Goal: Task Accomplishment & Management: Use online tool/utility

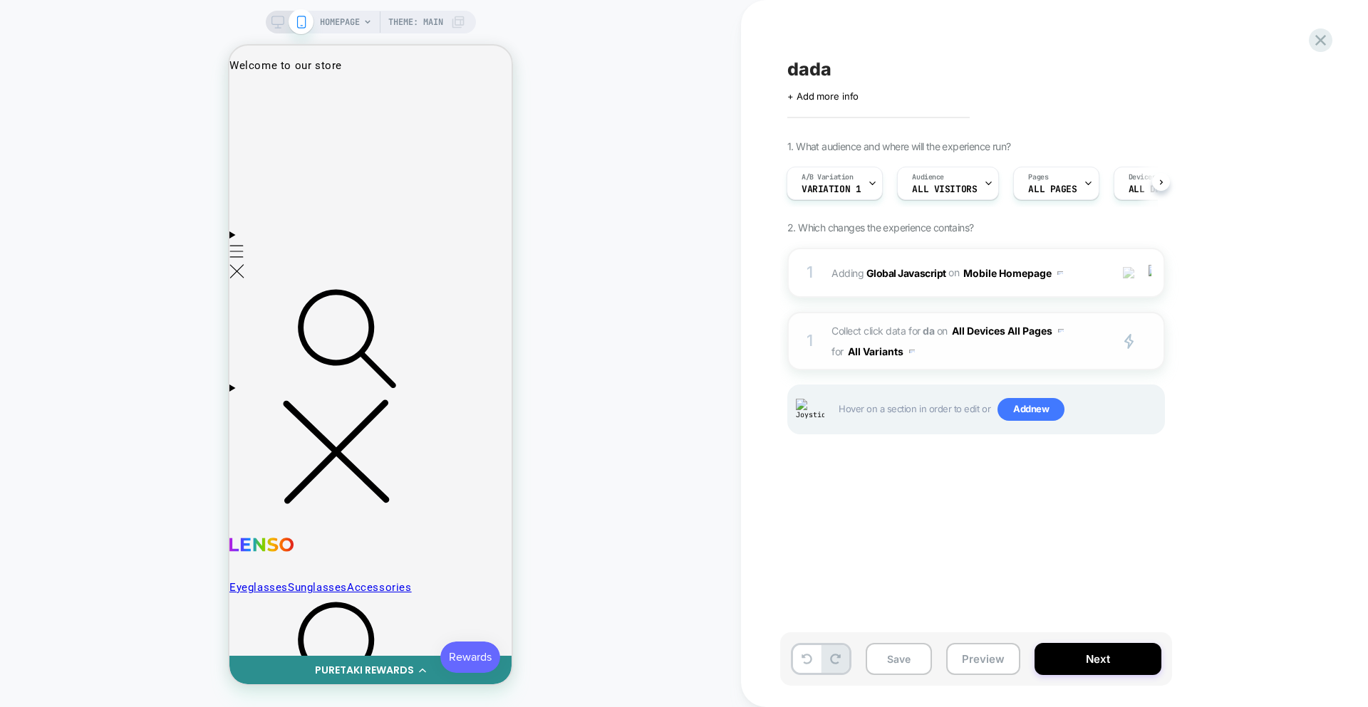
click at [940, 354] on span "Collect click data for da on All Devices All Pages for All Variants" at bounding box center [966, 341] width 271 height 41
click at [970, 349] on span "Collect click data for da on All Devices All Pages for All Variants" at bounding box center [966, 341] width 271 height 41
click at [960, 355] on span "Collect click data for da on All Devices All Pages for All Variants" at bounding box center [966, 341] width 271 height 41
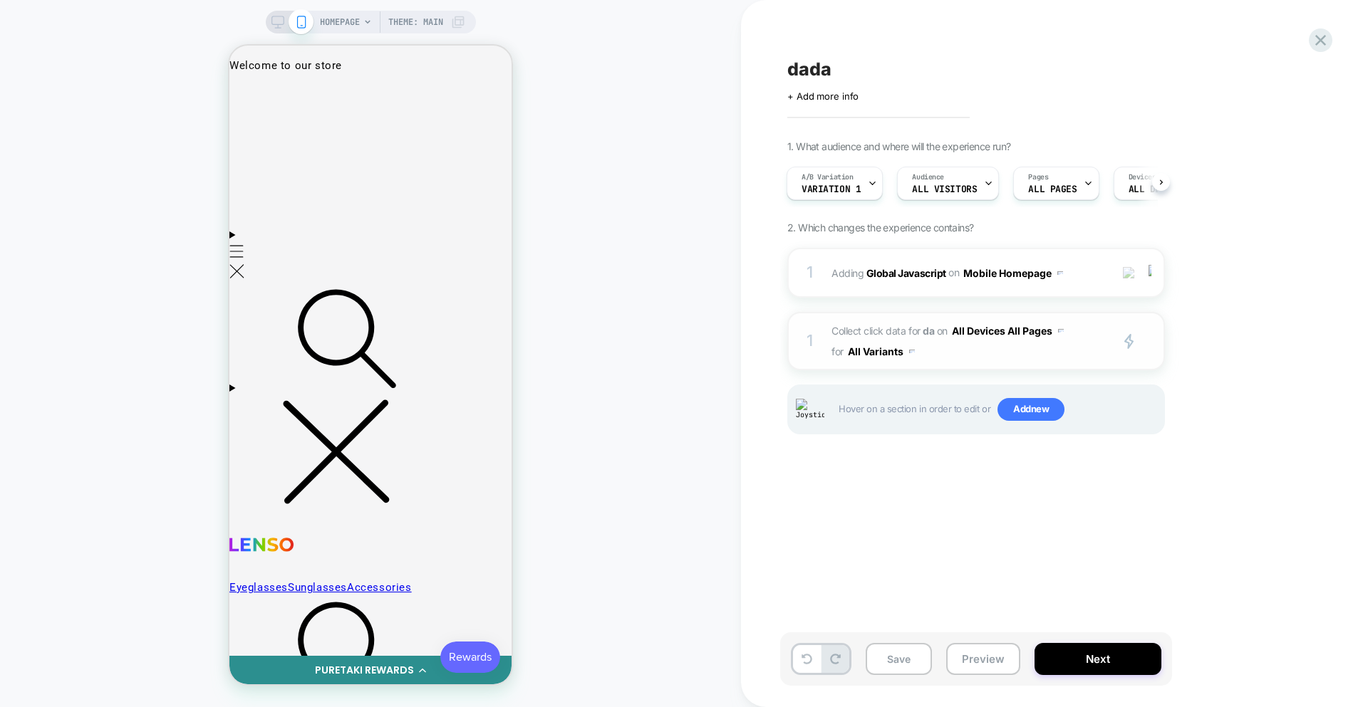
click at [1038, 335] on button "All Devices All Pages" at bounding box center [1008, 331] width 112 height 21
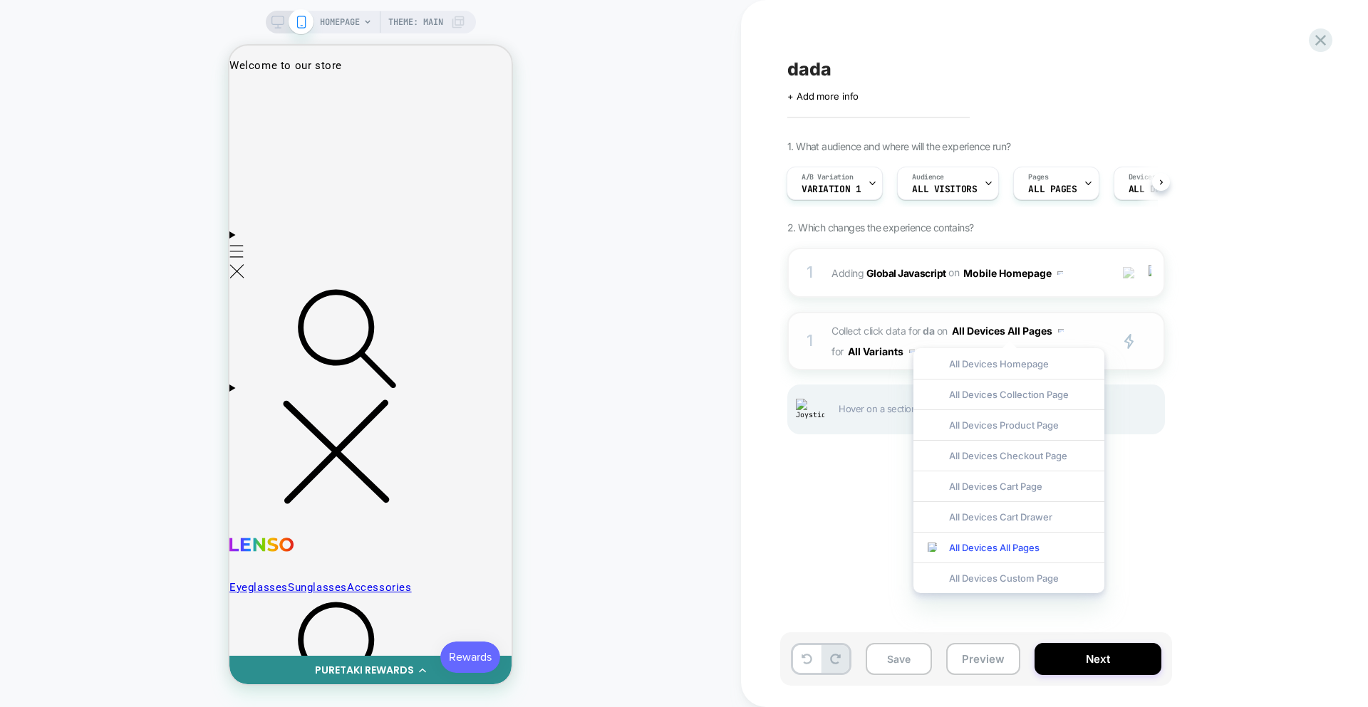
click at [1148, 338] on div "primary 2" at bounding box center [1140, 341] width 46 height 16
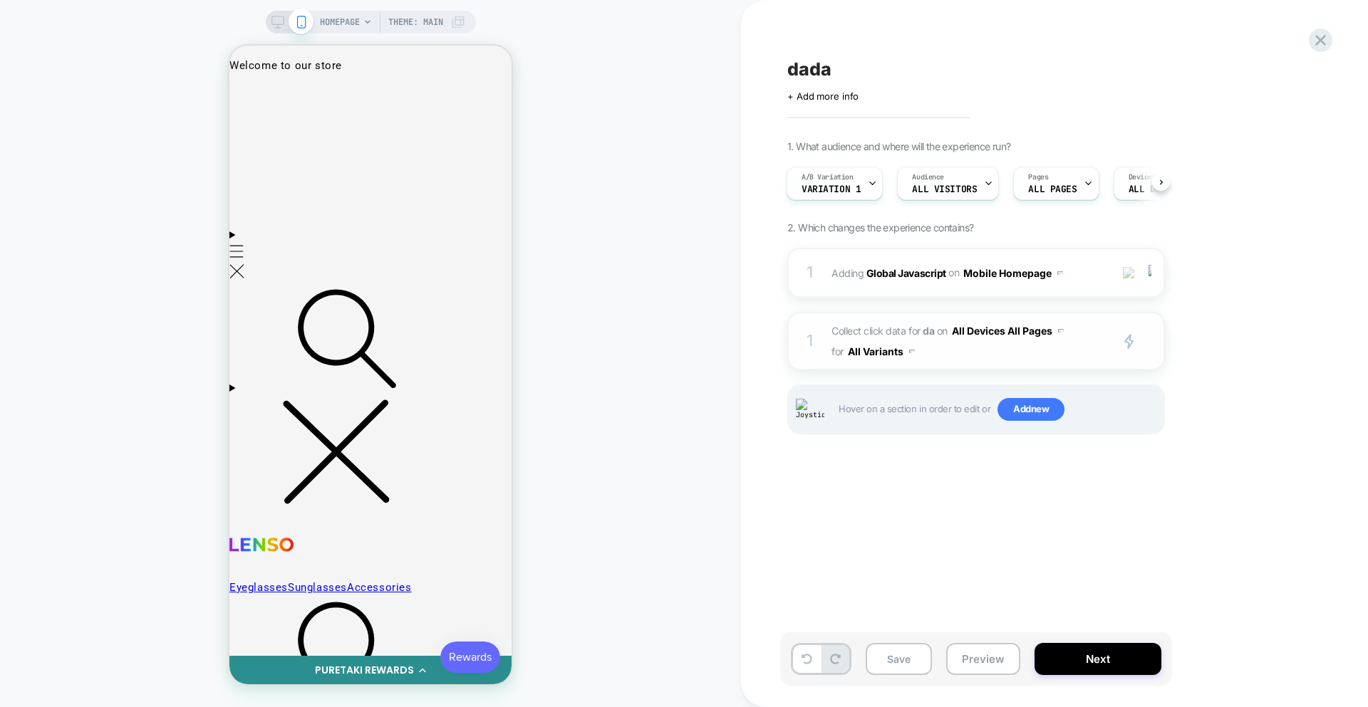
click at [1157, 343] on div "primary 2" at bounding box center [1140, 341] width 46 height 16
drag, startPoint x: 1077, startPoint y: 353, endPoint x: 1071, endPoint y: 348, distance: 7.7
click at [1077, 353] on span "Collect click data for da on All Devices All Pages for All Variants" at bounding box center [966, 341] width 271 height 41
click at [1154, 349] on div "1 Collect click data for da on All Devices All Pages for All Variants primary 2…" at bounding box center [976, 341] width 378 height 58
click at [1150, 345] on div "primary 2" at bounding box center [1140, 341] width 46 height 16
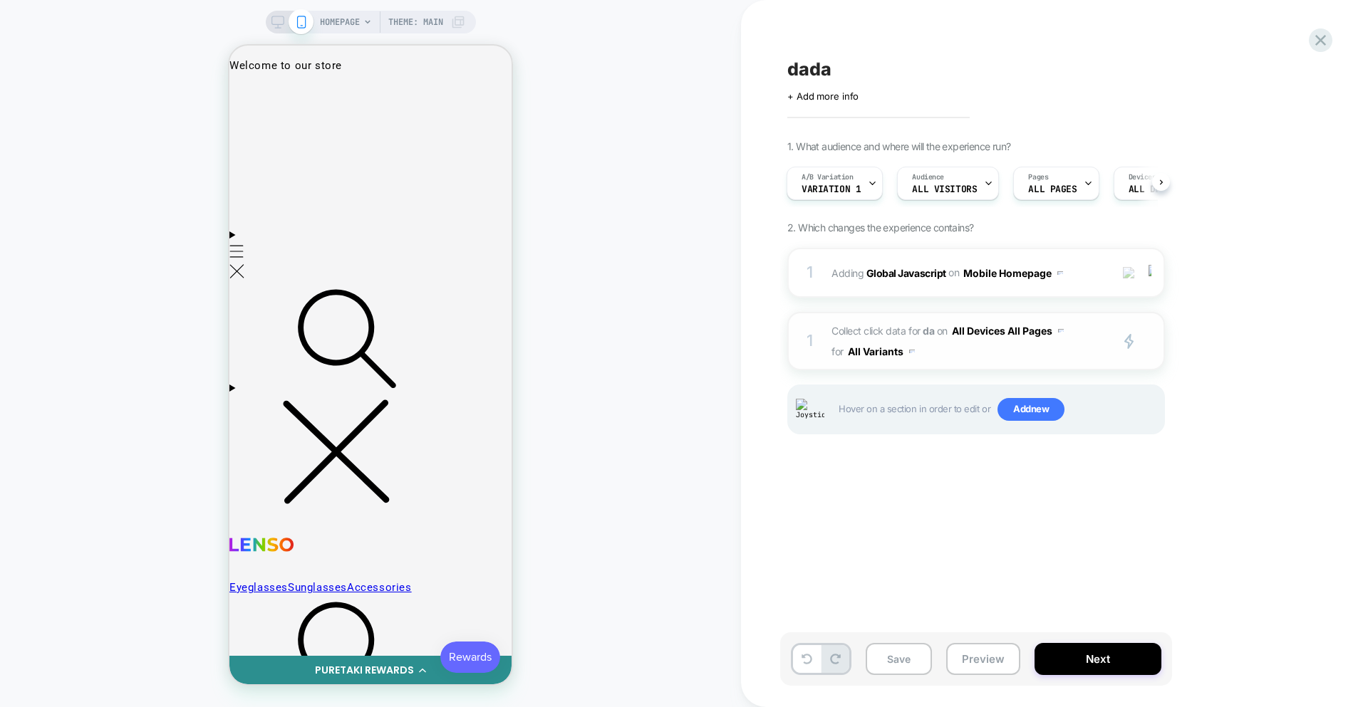
click at [1150, 347] on div "primary 2" at bounding box center [1140, 341] width 46 height 16
drag, startPoint x: 925, startPoint y: 350, endPoint x: 941, endPoint y: 349, distance: 15.7
click at [928, 350] on span "Collect click data for da on All Devices All Pages for All Variants" at bounding box center [966, 341] width 271 height 41
click at [1151, 271] on img at bounding box center [1149, 273] width 3 height 16
drag, startPoint x: 1011, startPoint y: 362, endPoint x: 1016, endPoint y: 351, distance: 12.4
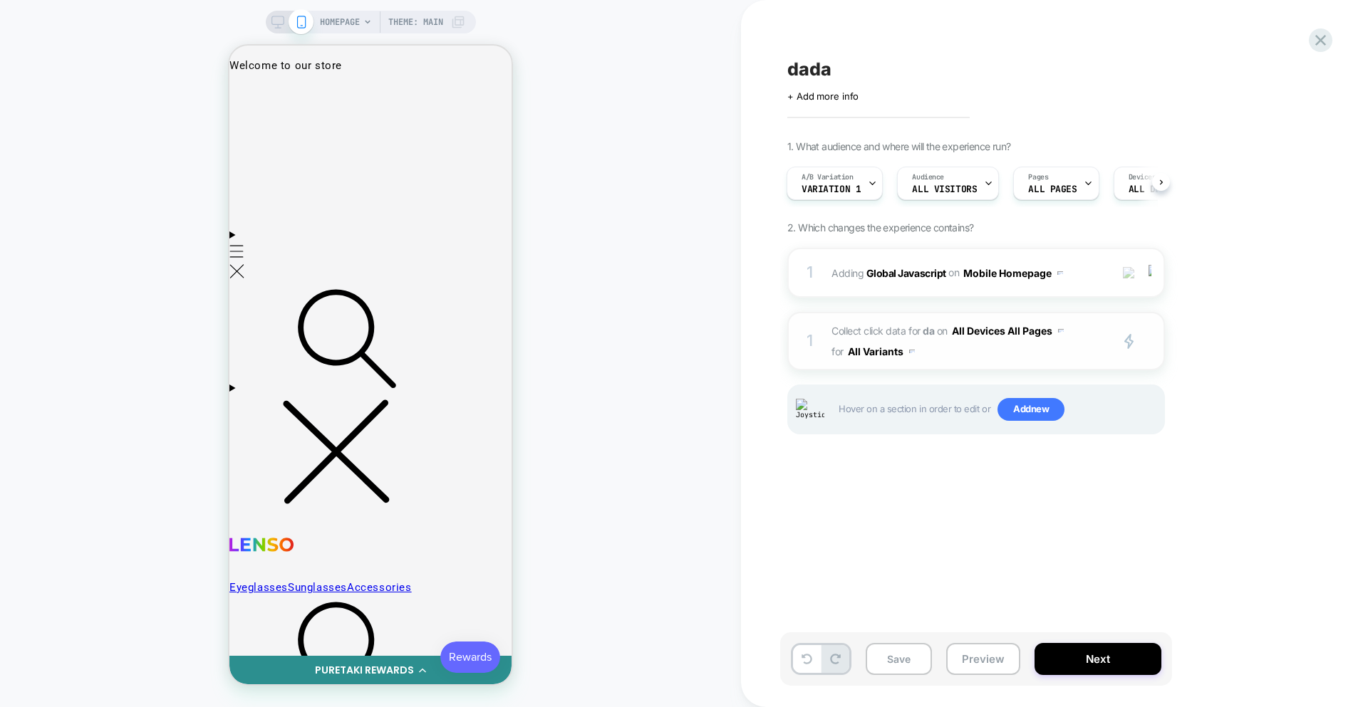
click at [1012, 361] on div "1 Collect click data for da on All Devices All Pages for All Variants primary 2…" at bounding box center [976, 341] width 378 height 58
click at [1019, 333] on button "All Devices All Pages" at bounding box center [1008, 331] width 112 height 21
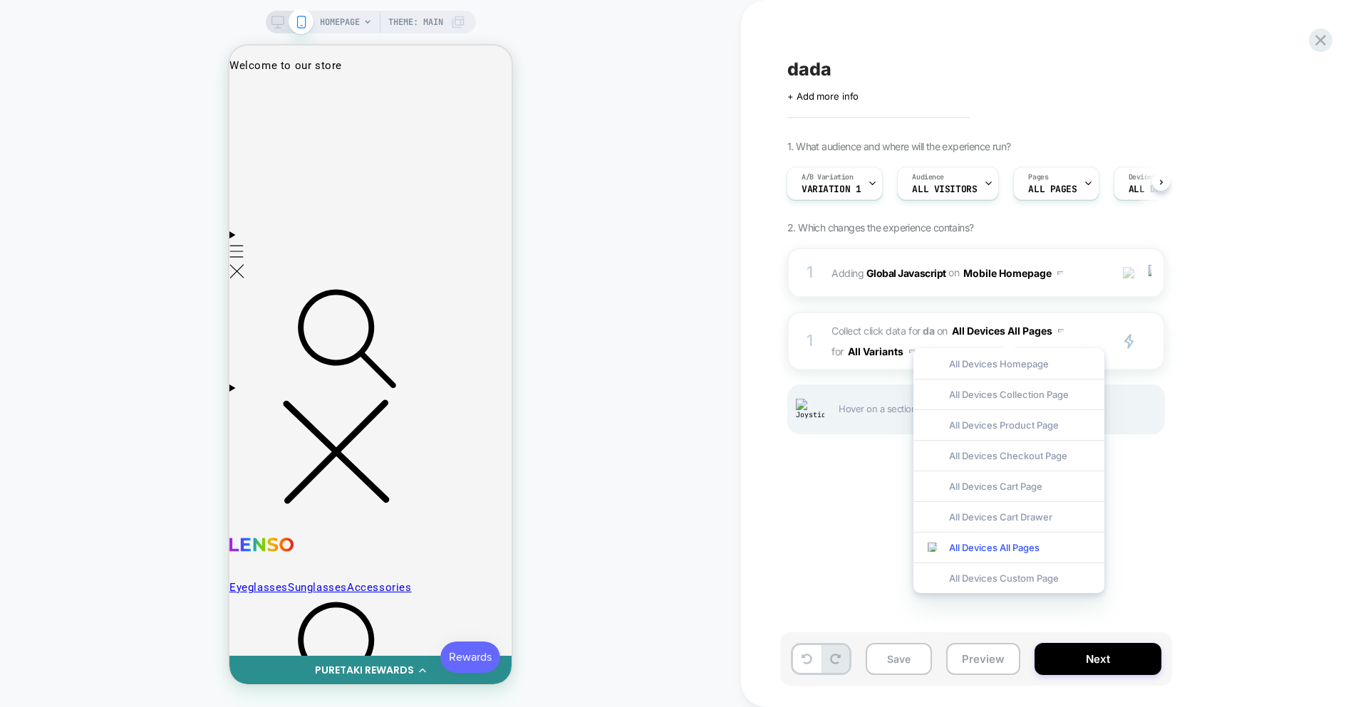
click at [1161, 373] on div "1 Adding Global Javascript on Mobile Homepage Add Before Add After Copy to Desk…" at bounding box center [976, 359] width 378 height 222
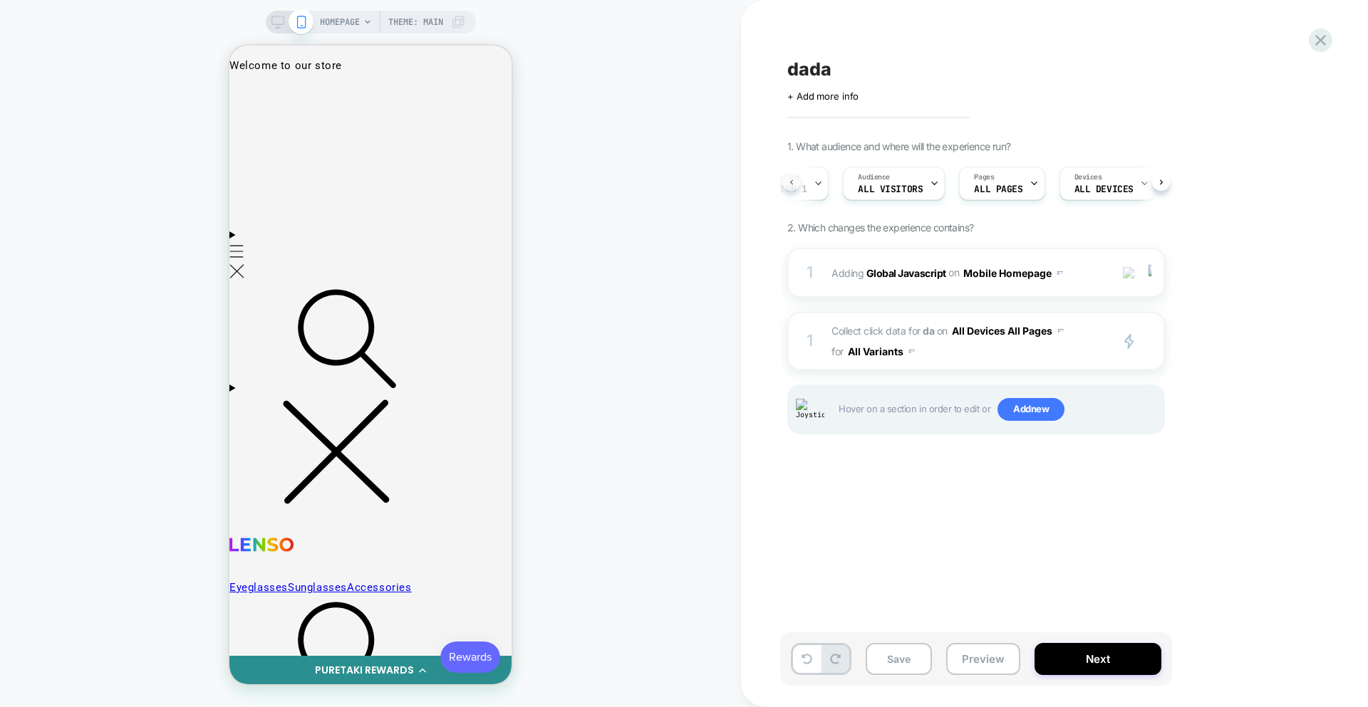
scroll to position [0, 2]
click at [1018, 271] on button "Mobile Homepage" at bounding box center [1013, 273] width 100 height 21
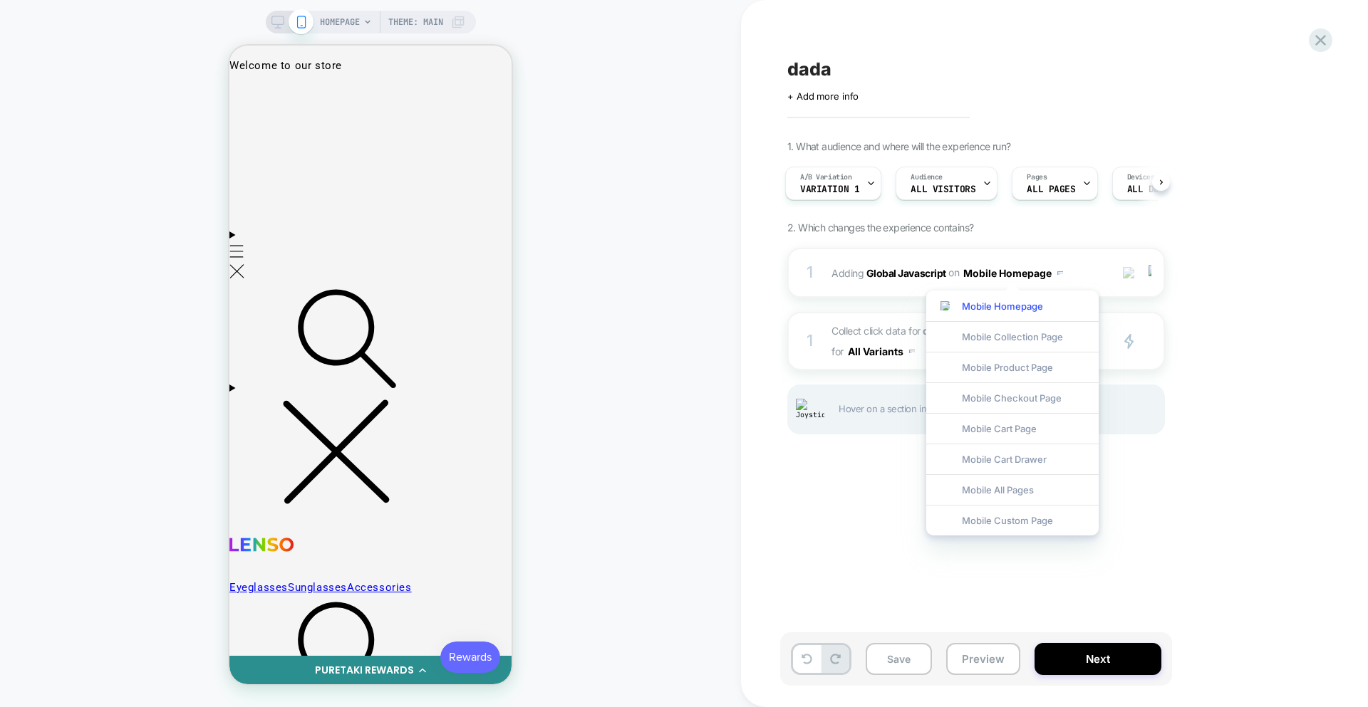
click at [1287, 348] on div "1. What audience and where will the experience run? A/B Variation Variation 1 A…" at bounding box center [1047, 305] width 520 height 330
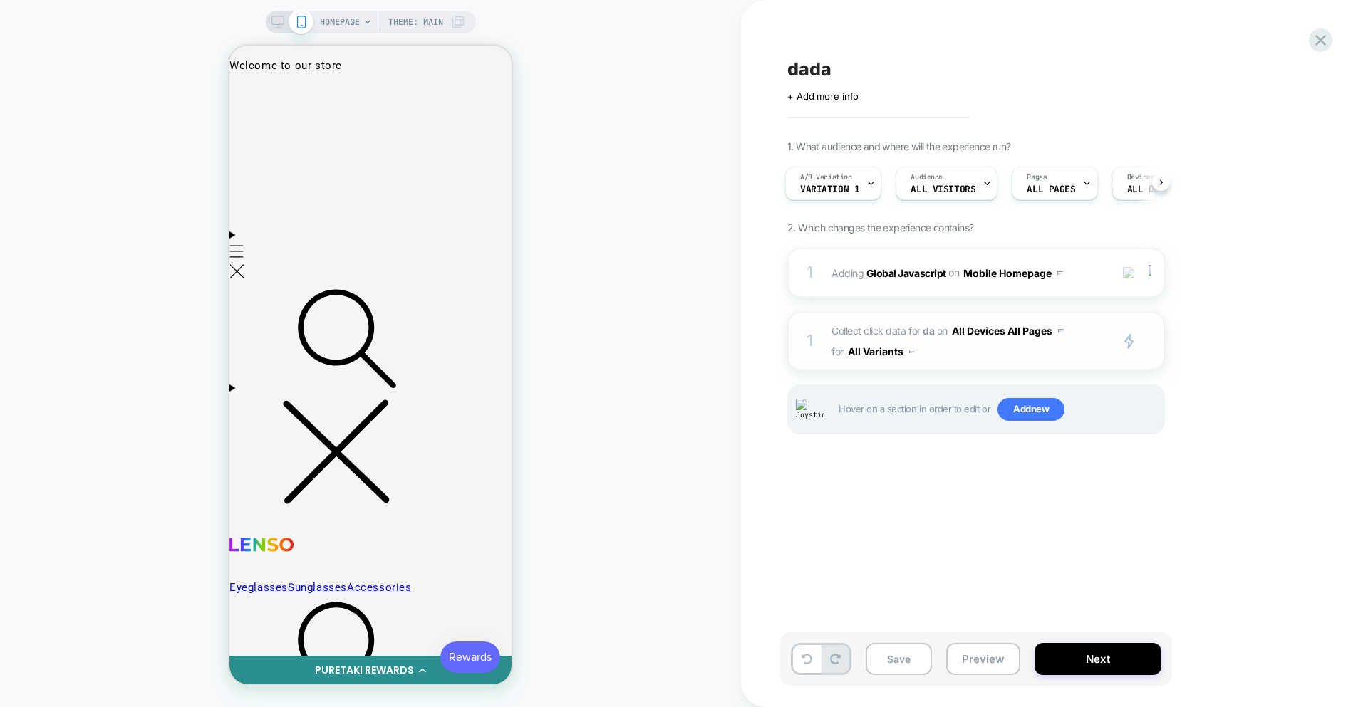
click at [1143, 345] on div "primary 2" at bounding box center [1140, 341] width 46 height 16
click at [1148, 345] on img at bounding box center [1149, 341] width 3 height 16
click at [1157, 405] on div "Copy to Mobile" at bounding box center [1151, 415] width 127 height 39
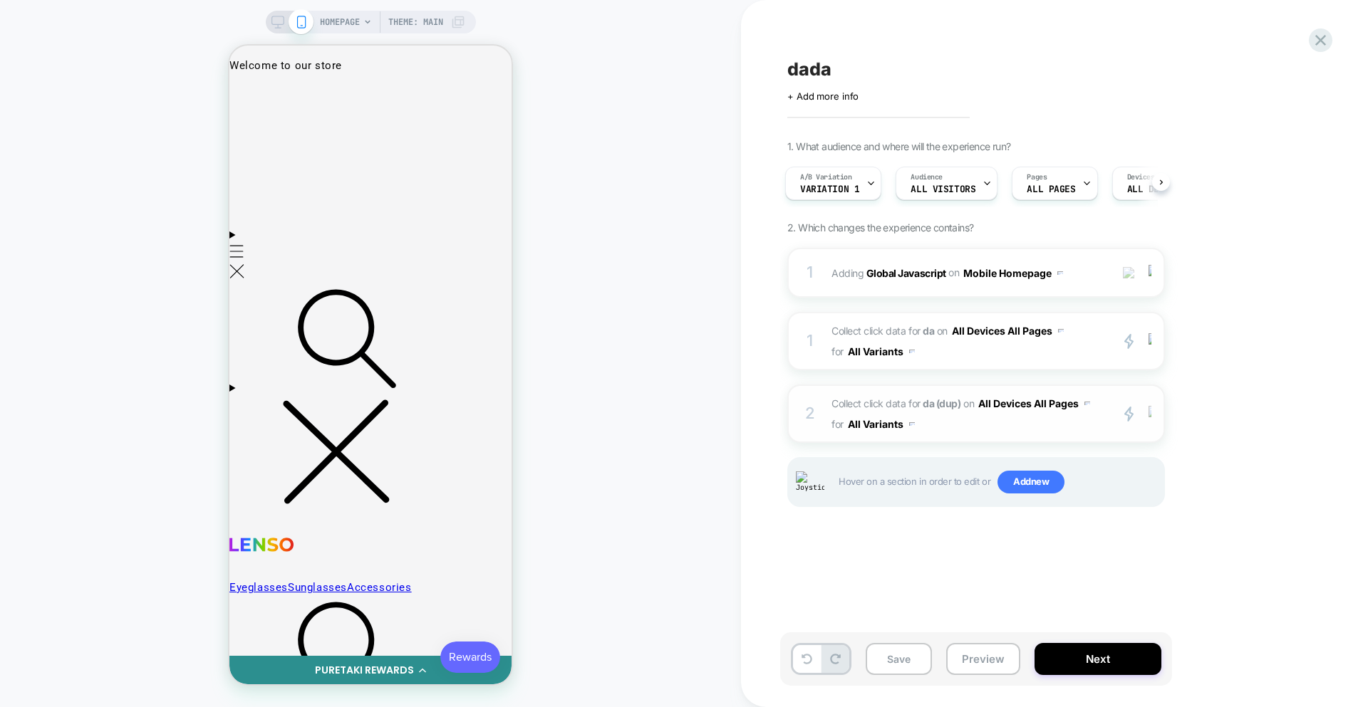
click at [1156, 417] on div at bounding box center [1153, 414] width 24 height 16
click at [1127, 559] on div "Delete" at bounding box center [1151, 567] width 127 height 38
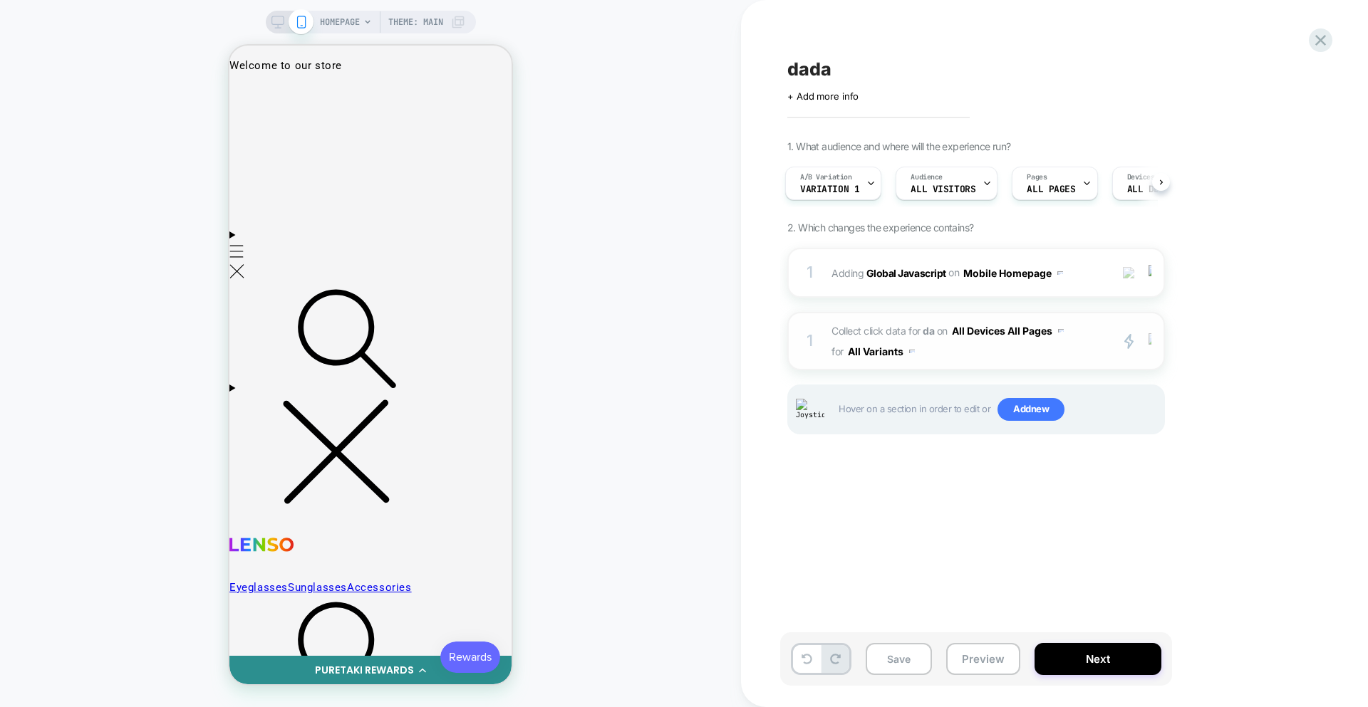
click at [1148, 346] on img at bounding box center [1149, 341] width 3 height 16
click at [1140, 417] on div "Copy to Mobile" at bounding box center [1151, 415] width 127 height 39
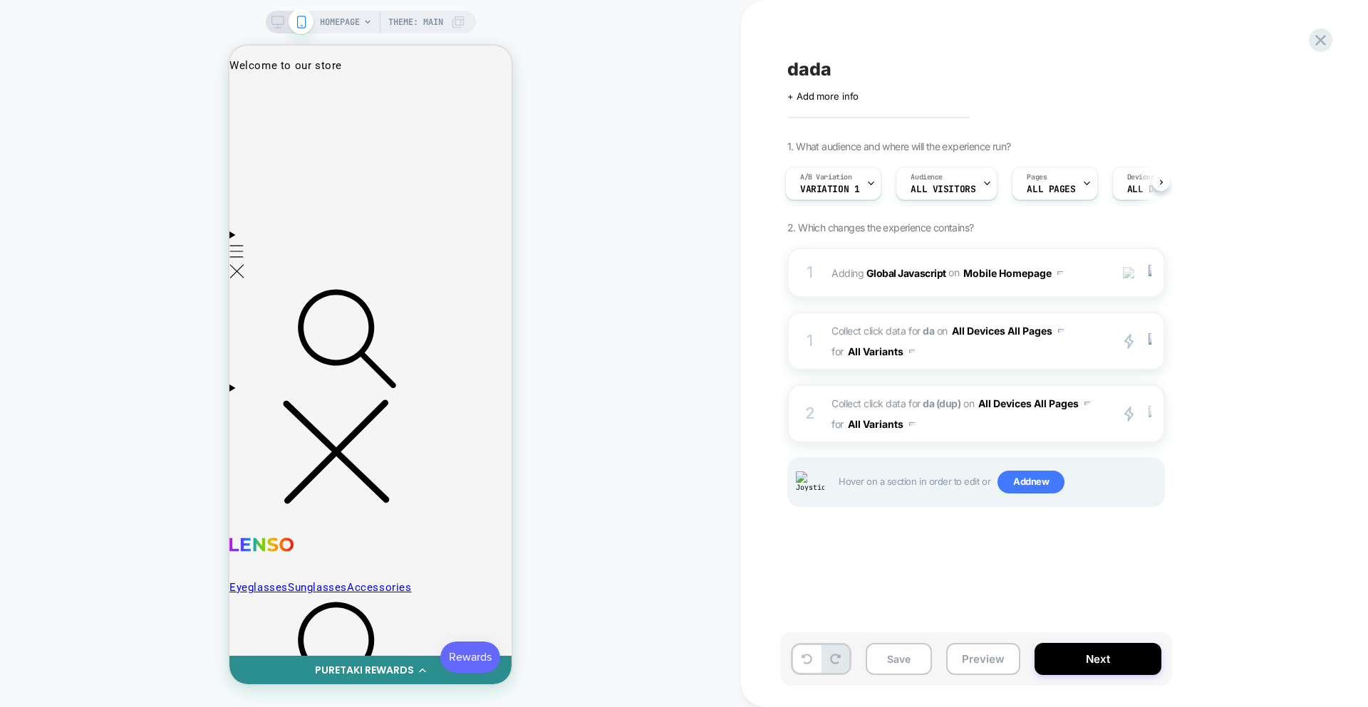
click at [1153, 420] on div at bounding box center [1153, 414] width 24 height 16
click at [1126, 582] on div "Delete" at bounding box center [1151, 567] width 127 height 38
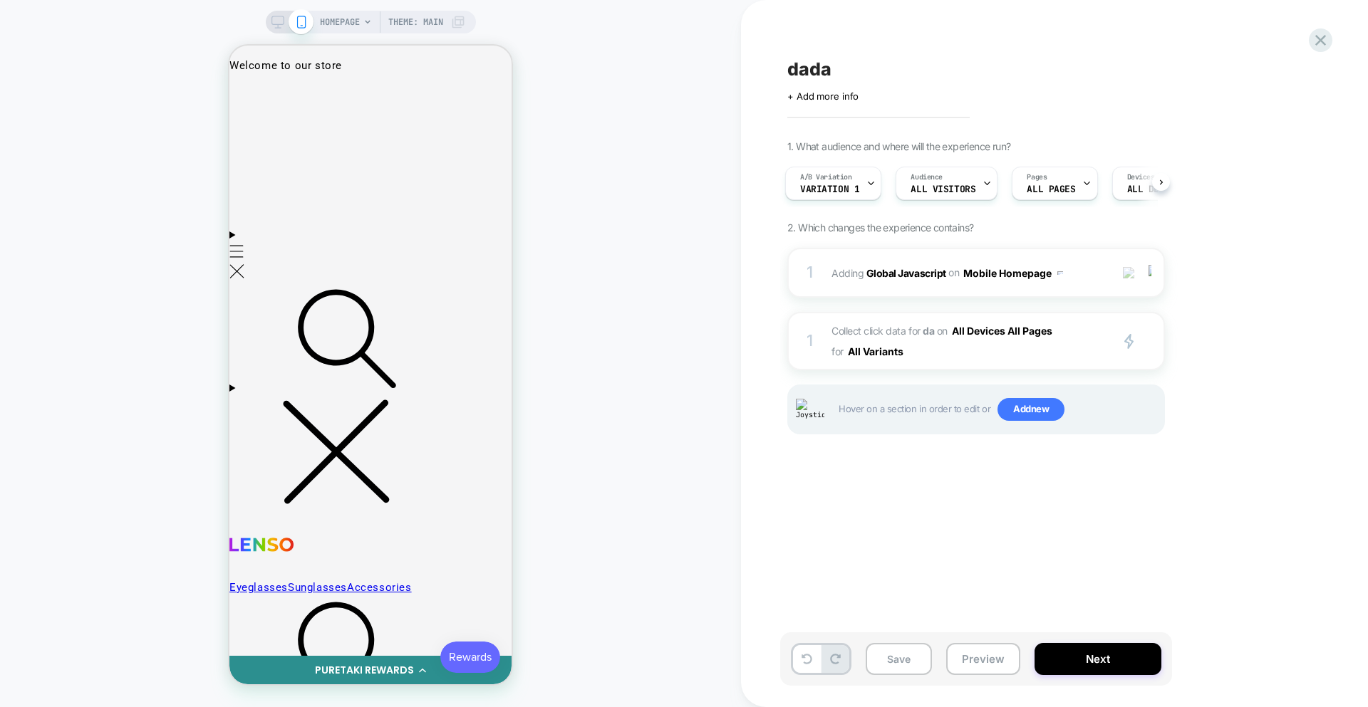
drag, startPoint x: 961, startPoint y: 507, endPoint x: 951, endPoint y: 493, distance: 16.8
click at [963, 507] on div "dada Click to edit experience details + Add more info 1. What audience and wher…" at bounding box center [1047, 353] width 534 height 679
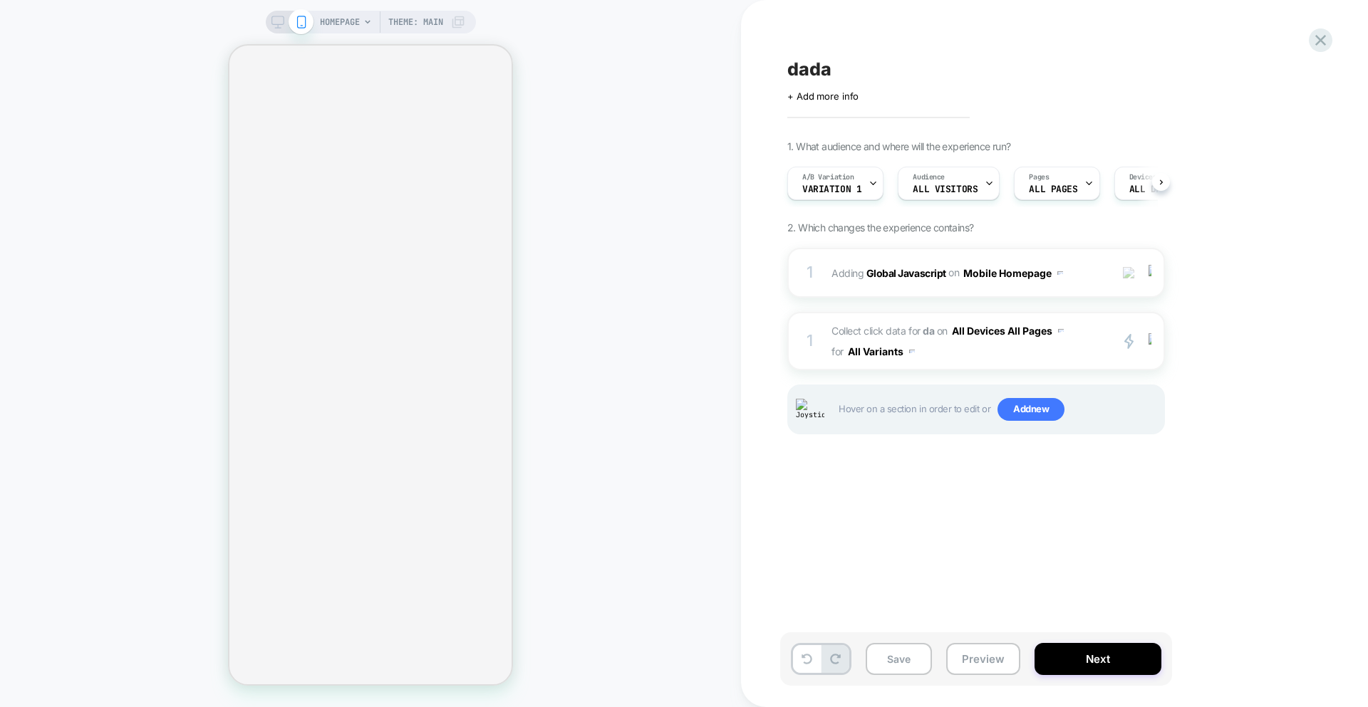
scroll to position [0, 1]
click at [1148, 343] on img at bounding box center [1149, 341] width 3 height 16
click at [1139, 405] on div "Copy to Mobile" at bounding box center [1151, 415] width 127 height 39
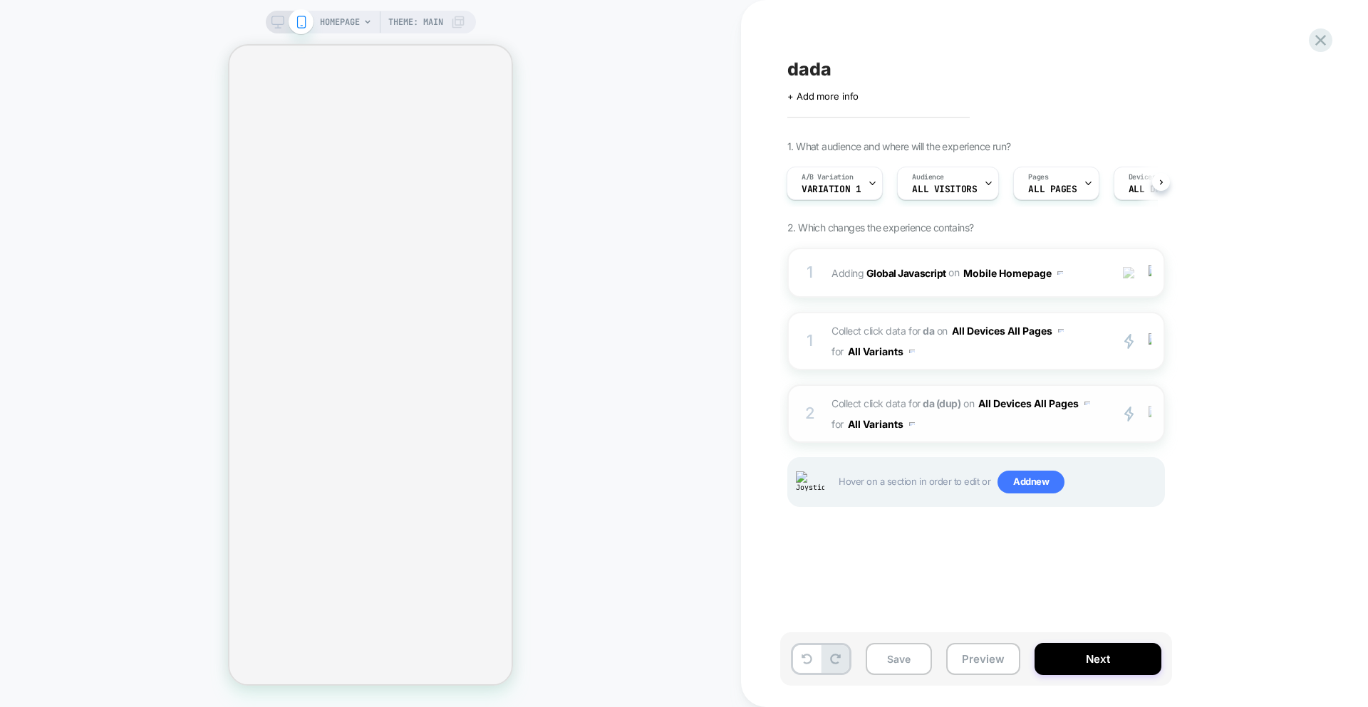
click at [1148, 413] on img at bounding box center [1149, 414] width 3 height 16
click at [1154, 535] on div "Target All Devices" at bounding box center [1151, 528] width 127 height 39
click at [1151, 416] on img at bounding box center [1149, 414] width 3 height 16
click at [1148, 488] on div "Target Mobile" at bounding box center [1151, 488] width 127 height 39
click at [1153, 344] on div at bounding box center [1153, 341] width 24 height 16
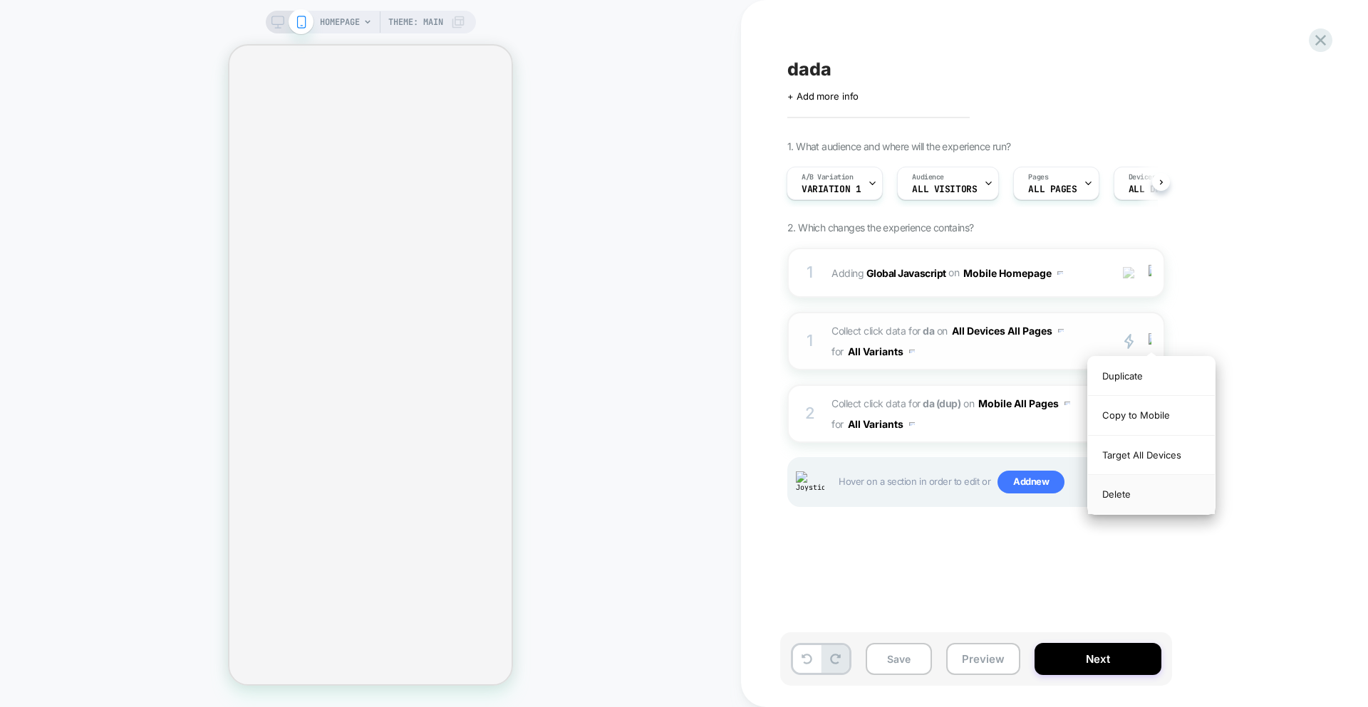
click at [1140, 491] on div "Delete" at bounding box center [1151, 494] width 127 height 38
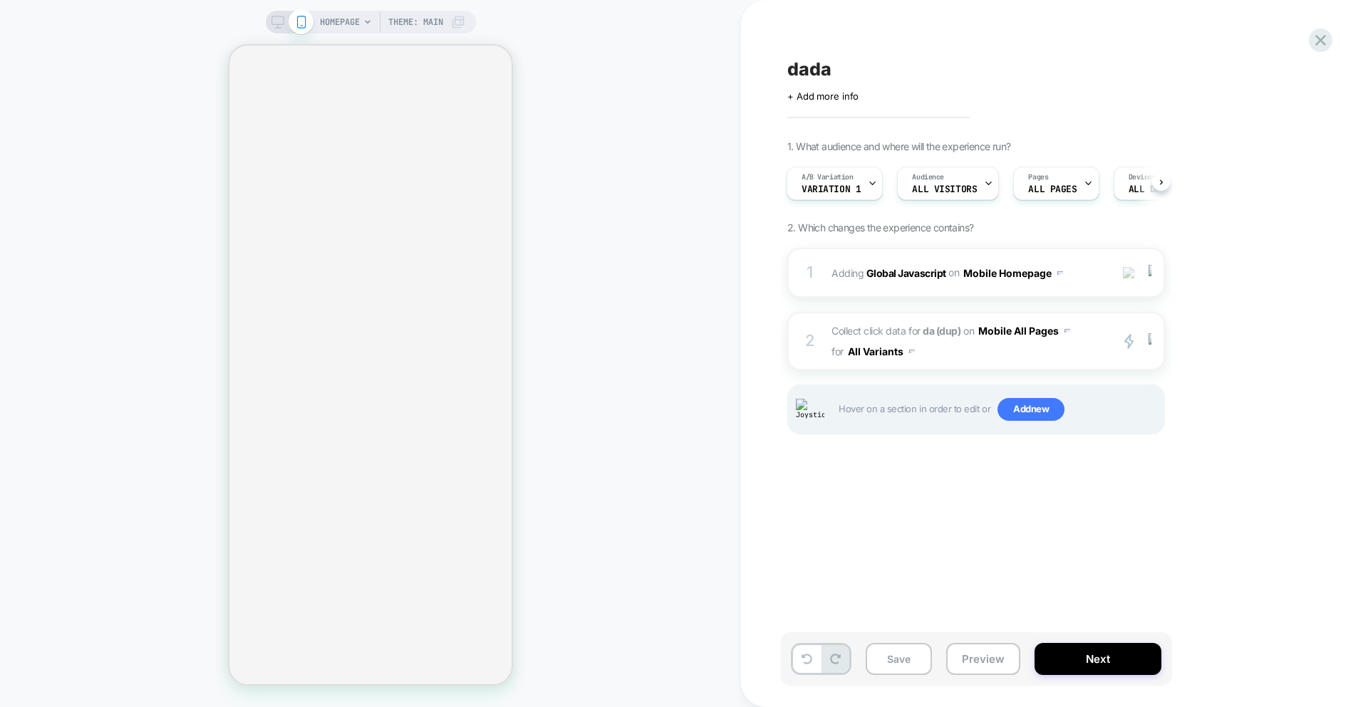
click at [1193, 450] on div "1. What audience and where will the experience run? A/B Variation Variation 1 A…" at bounding box center [1047, 305] width 520 height 330
drag, startPoint x: 1243, startPoint y: 358, endPoint x: 1187, endPoint y: 348, distance: 57.2
click at [1243, 358] on div "1. What audience and where will the experience run? A/B Variation Variation 1 A…" at bounding box center [1047, 305] width 520 height 330
click at [1148, 343] on img at bounding box center [1149, 341] width 3 height 16
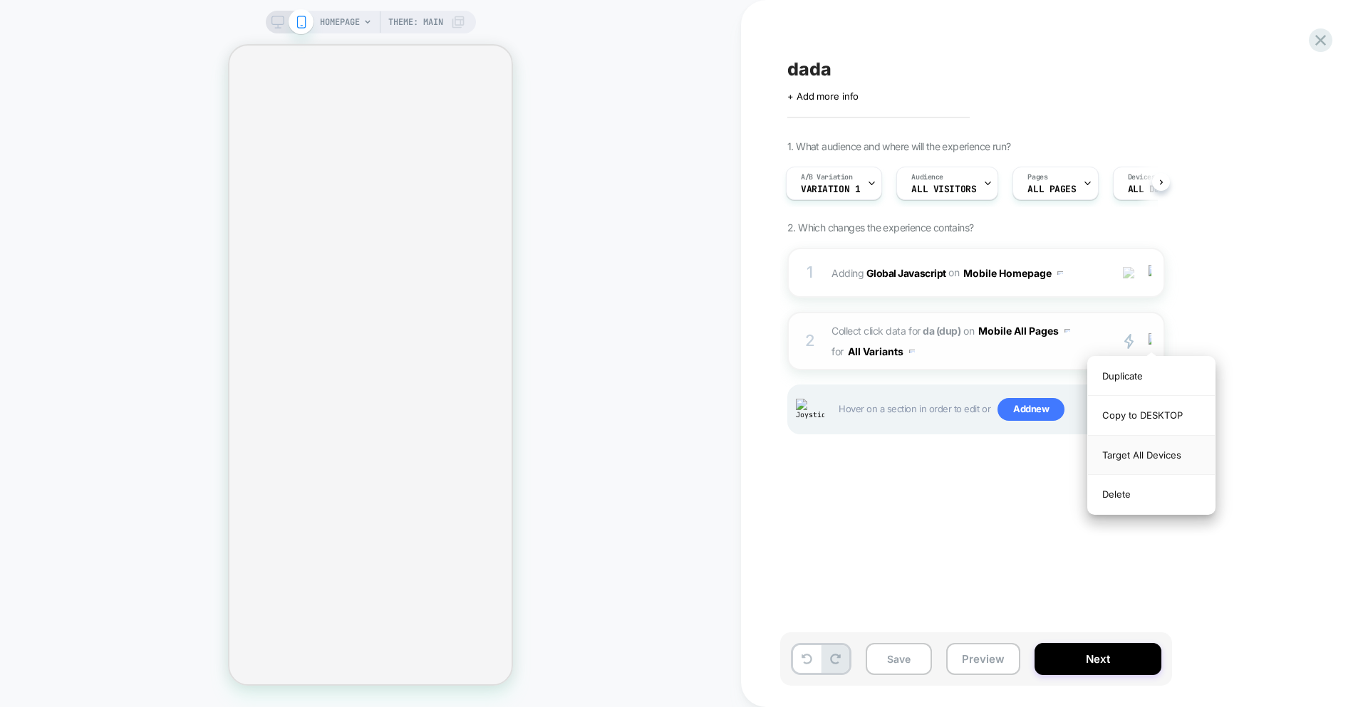
click at [1146, 456] on div "Target All Devices" at bounding box center [1151, 455] width 127 height 39
click at [1153, 346] on div at bounding box center [1153, 341] width 24 height 16
click at [1144, 418] on div "Target Mobile" at bounding box center [1151, 415] width 127 height 39
click at [901, 660] on button "Save" at bounding box center [899, 659] width 66 height 32
click at [887, 356] on button "All Variants" at bounding box center [881, 351] width 67 height 21
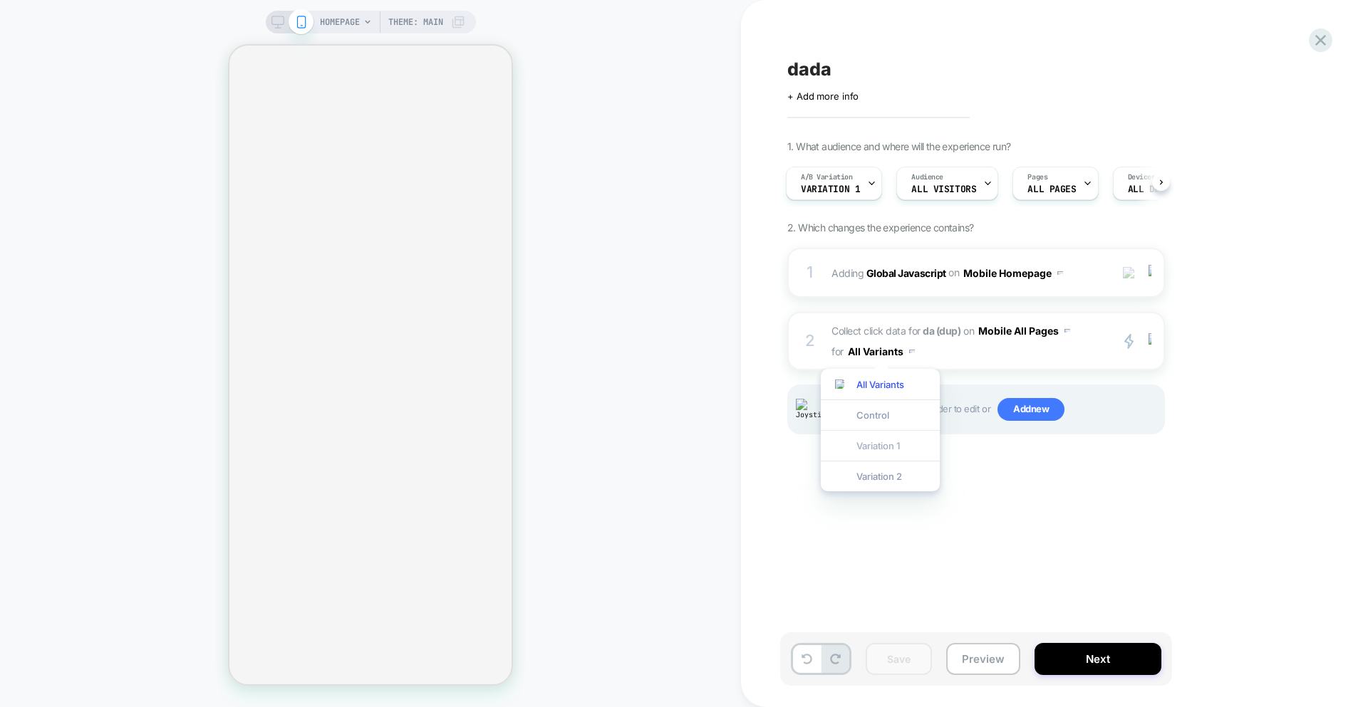
click at [887, 446] on div "Variation 1" at bounding box center [880, 445] width 119 height 31
click at [891, 658] on button "Save" at bounding box center [899, 659] width 66 height 32
click at [886, 346] on button "Variation 1" at bounding box center [879, 351] width 62 height 21
click at [872, 470] on div "Variation 2" at bounding box center [878, 476] width 119 height 31
click at [909, 654] on button "Save" at bounding box center [899, 659] width 66 height 32
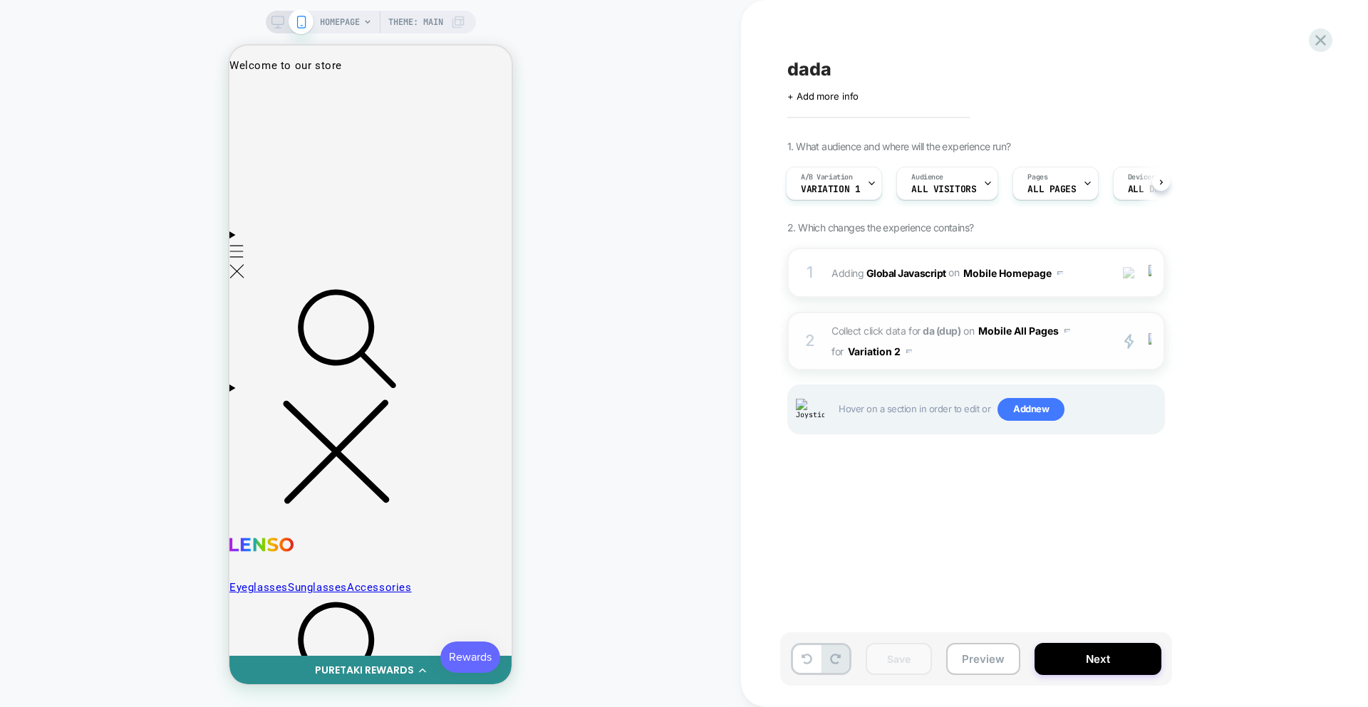
click at [873, 352] on button "Variation 2" at bounding box center [880, 351] width 64 height 21
click at [883, 450] on div "Variation 1" at bounding box center [878, 445] width 119 height 31
click at [882, 356] on button "Variation 1" at bounding box center [879, 351] width 62 height 21
click at [882, 474] on div "Variation 2" at bounding box center [878, 476] width 119 height 31
click at [1069, 351] on span "Collect click data for da (dup) on Mobile All Pages for Variation 2" at bounding box center [966, 341] width 271 height 41
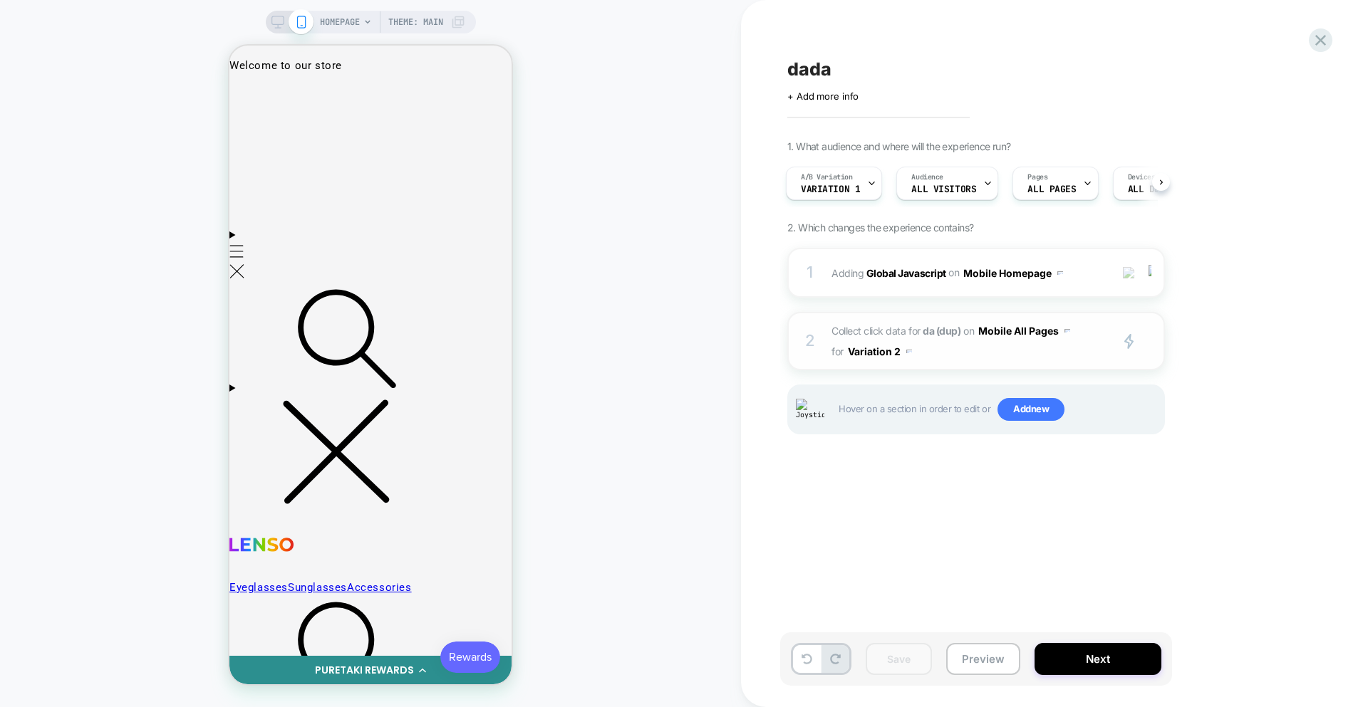
click at [1069, 351] on span "Collect click data for da (dup) on Mobile All Pages for Variation 2" at bounding box center [966, 341] width 271 height 41
click at [1151, 338] on div "primary 2" at bounding box center [1140, 341] width 46 height 16
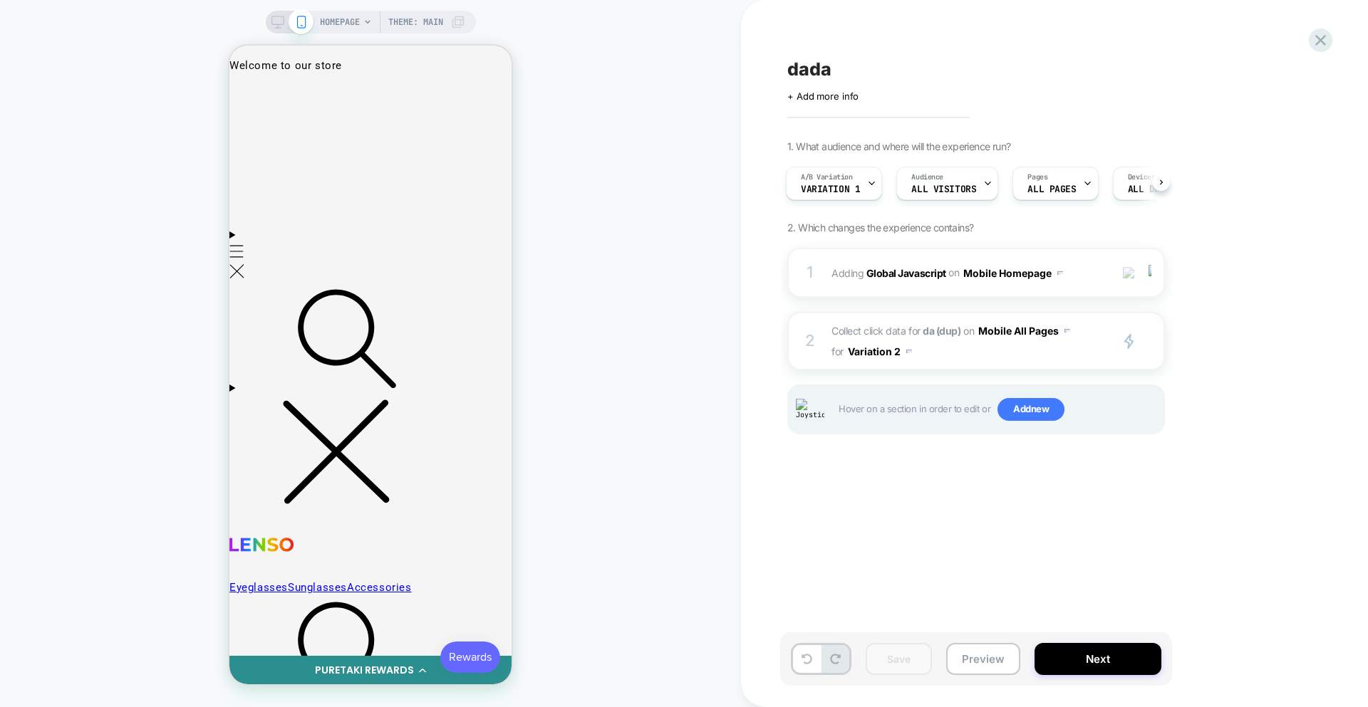
click at [995, 355] on span "Collect click data for da (dup) on Mobile All Pages for Variation 2" at bounding box center [966, 341] width 271 height 41
click at [876, 356] on button "Variation 2" at bounding box center [880, 351] width 64 height 21
click at [875, 440] on div "Variation 1" at bounding box center [878, 445] width 119 height 31
click at [881, 356] on button "Variation 1" at bounding box center [879, 351] width 62 height 21
drag, startPoint x: 874, startPoint y: 410, endPoint x: 900, endPoint y: 397, distance: 29.0
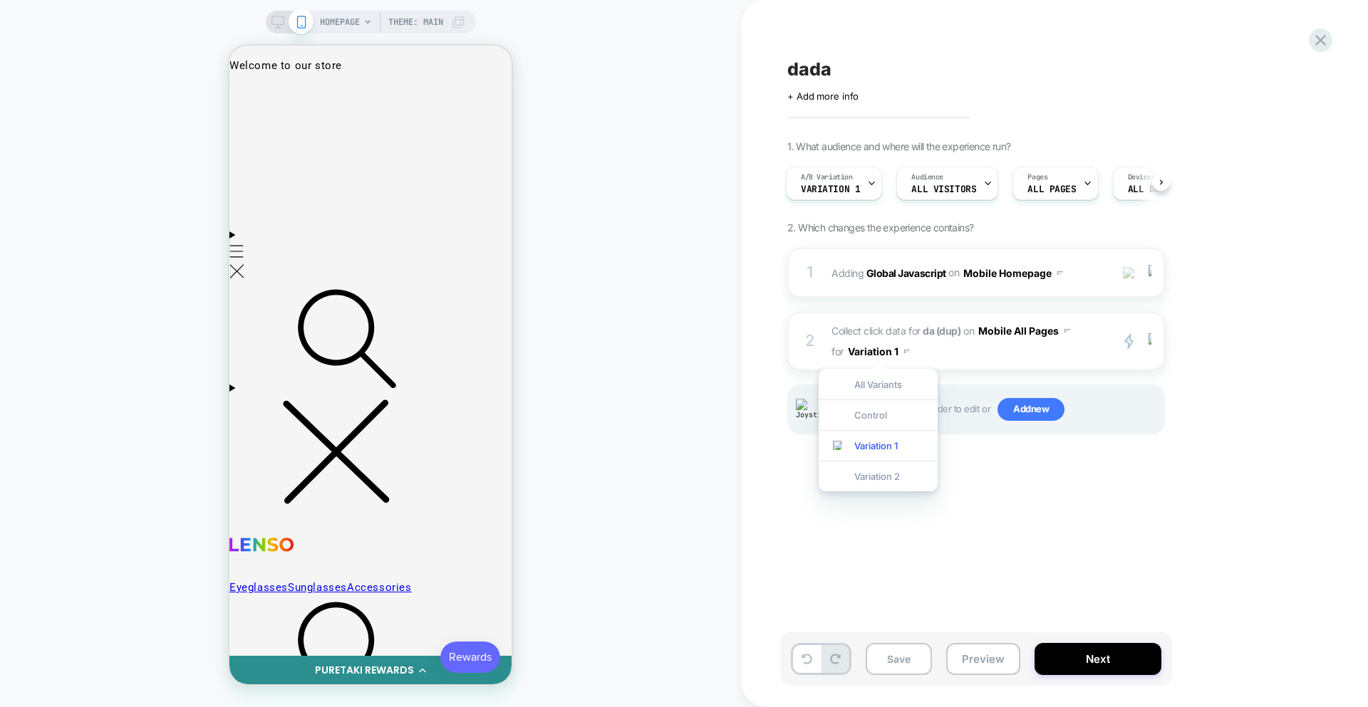
click at [874, 410] on div "Control" at bounding box center [878, 415] width 119 height 31
click at [861, 352] on button "Control" at bounding box center [872, 351] width 48 height 21
click at [862, 385] on div "All Variants" at bounding box center [870, 384] width 119 height 31
click at [883, 353] on button "All Variants" at bounding box center [881, 351] width 67 height 21
click at [879, 482] on div "Variation 2" at bounding box center [880, 476] width 119 height 31
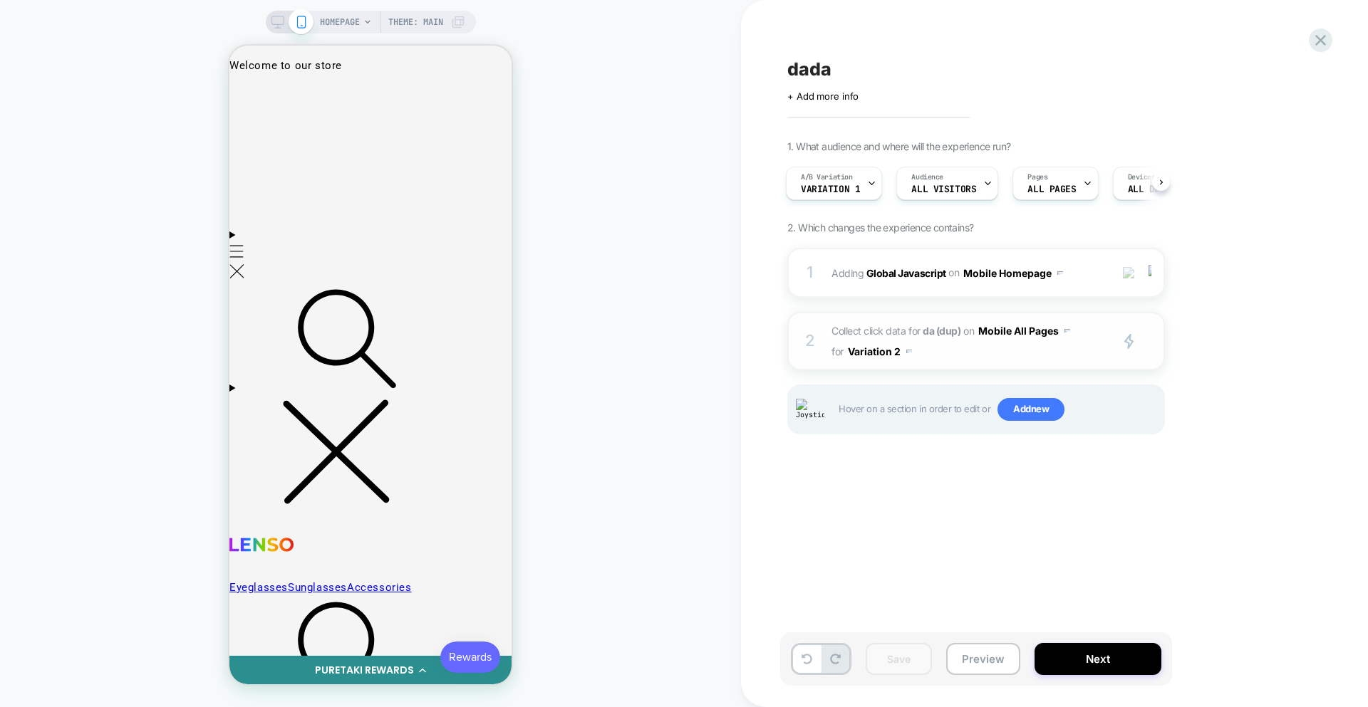
click at [972, 355] on span "Collect click data for da (dup) on Mobile All Pages for Variation 2" at bounding box center [966, 341] width 271 height 41
click at [901, 354] on button "Variation 2" at bounding box center [880, 351] width 64 height 21
click at [886, 446] on div "Variation 1" at bounding box center [878, 445] width 119 height 31
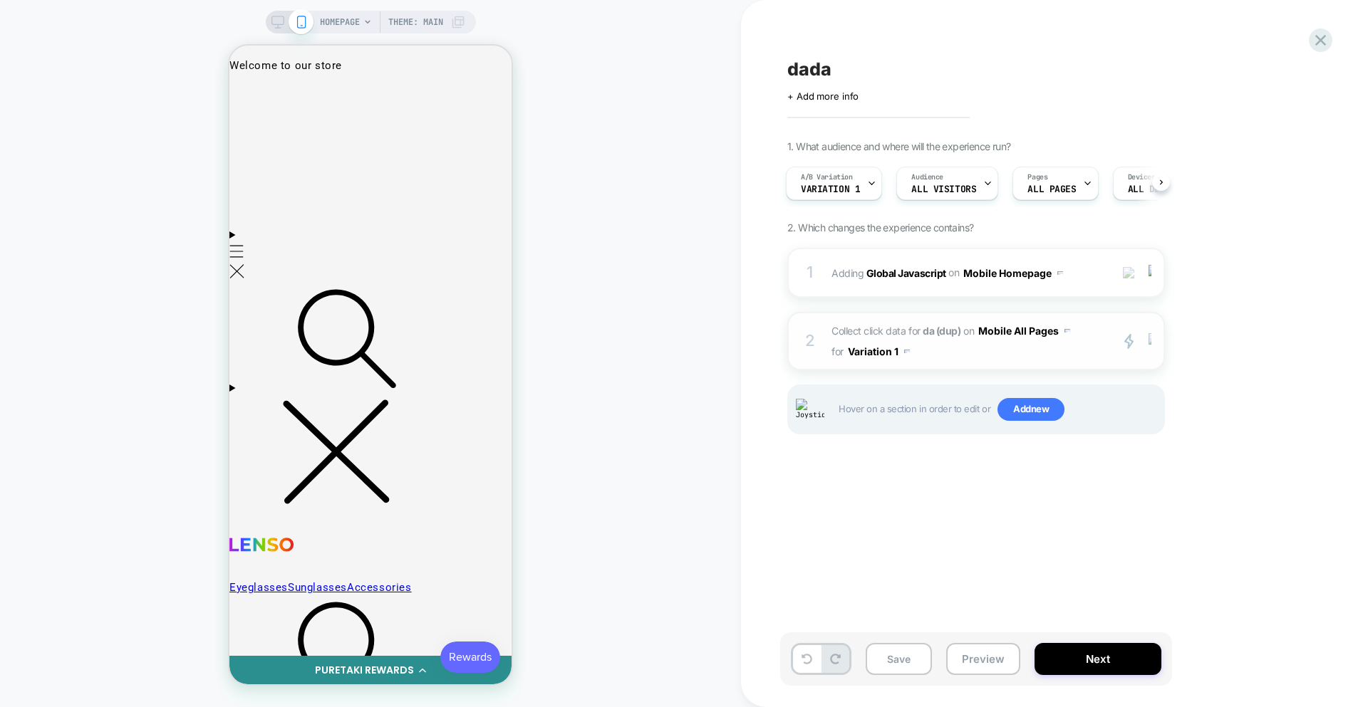
click at [1150, 348] on img at bounding box center [1149, 341] width 3 height 16
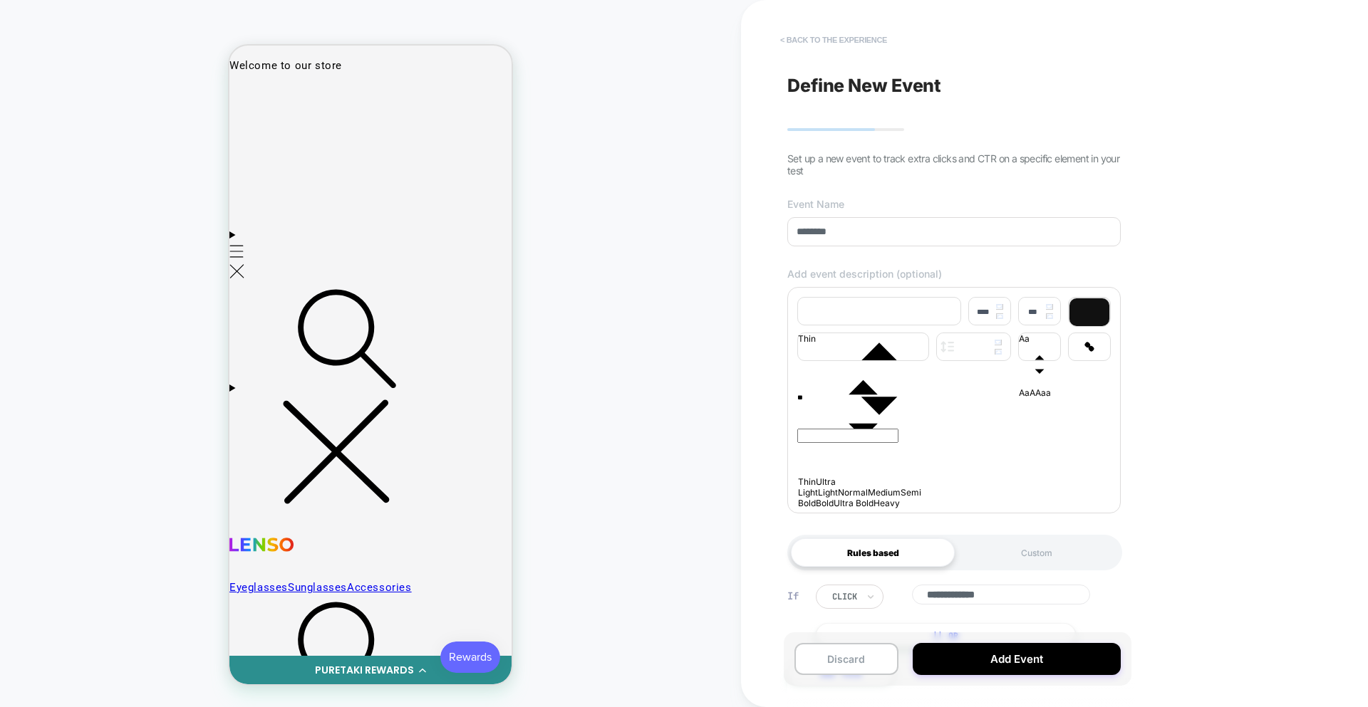
click at [836, 38] on button "< back to the experience" at bounding box center [833, 39] width 121 height 23
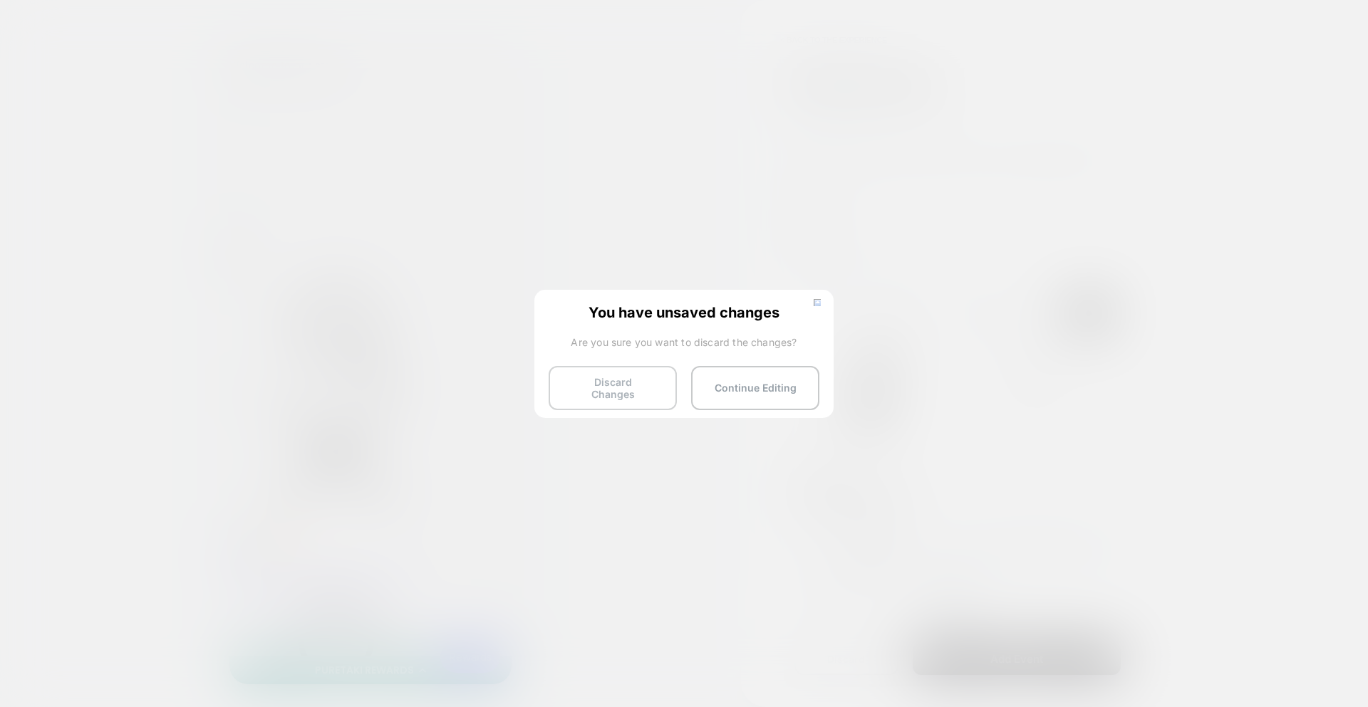
click at [598, 380] on button "Discard Changes" at bounding box center [613, 388] width 128 height 44
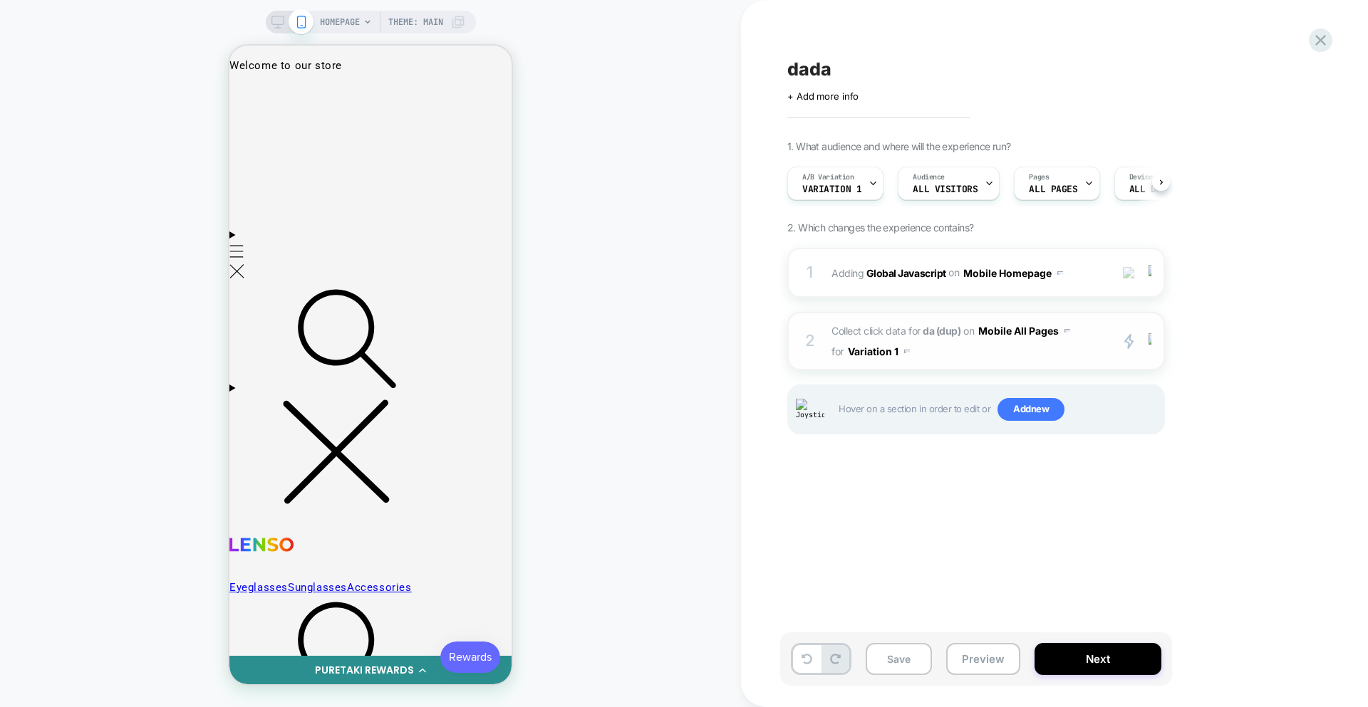
scroll to position [0, 1]
click at [871, 353] on button "Variation 1" at bounding box center [879, 351] width 62 height 21
click at [871, 405] on div "Control" at bounding box center [878, 415] width 119 height 31
drag, startPoint x: 930, startPoint y: 355, endPoint x: 885, endPoint y: 395, distance: 60.5
click at [905, 501] on div "dada Click to edit experience details + Add more info 1. What audience and wher…" at bounding box center [1047, 353] width 534 height 679
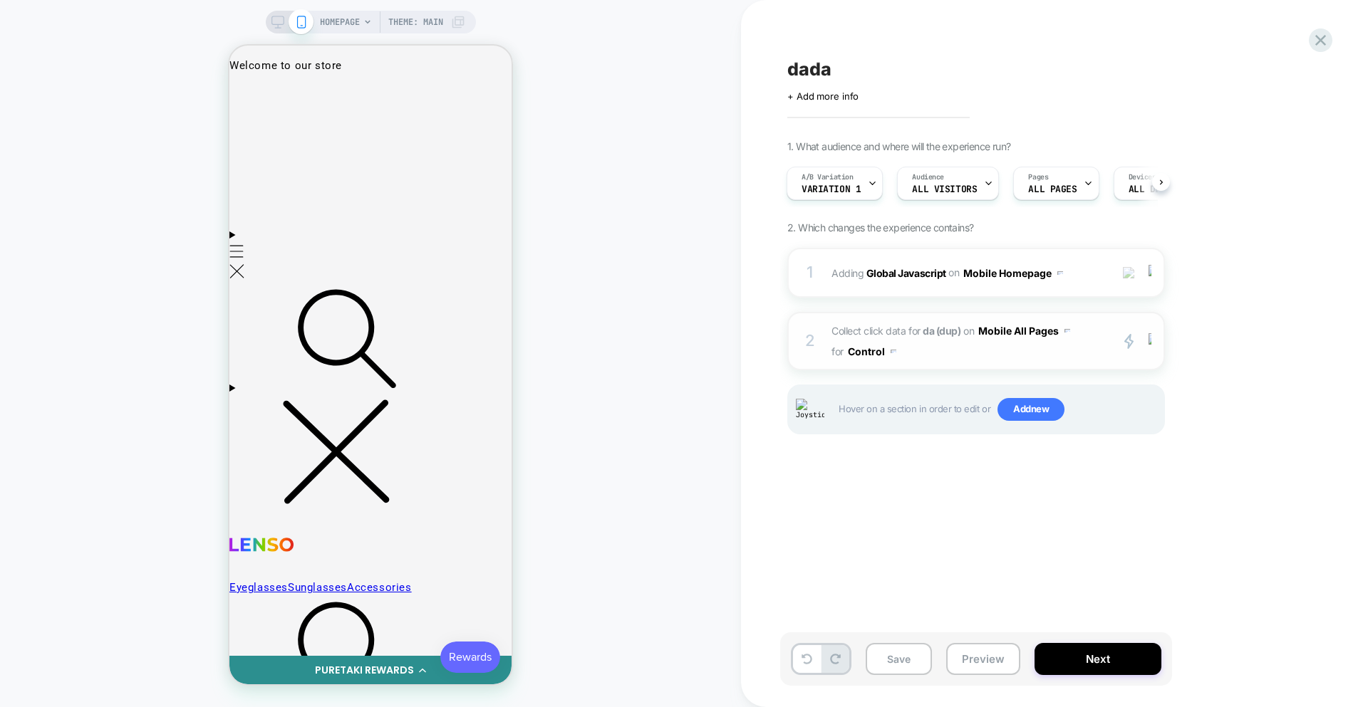
click at [871, 351] on button "Control" at bounding box center [872, 351] width 48 height 21
click at [872, 386] on div "All Variants" at bounding box center [870, 384] width 119 height 31
click at [896, 354] on button "All Variants" at bounding box center [881, 351] width 67 height 21
click at [878, 482] on div "Variation 2" at bounding box center [880, 476] width 119 height 31
click at [949, 353] on span "Collect click data for da (dup) on Mobile All Pages for Variation 2" at bounding box center [966, 341] width 271 height 41
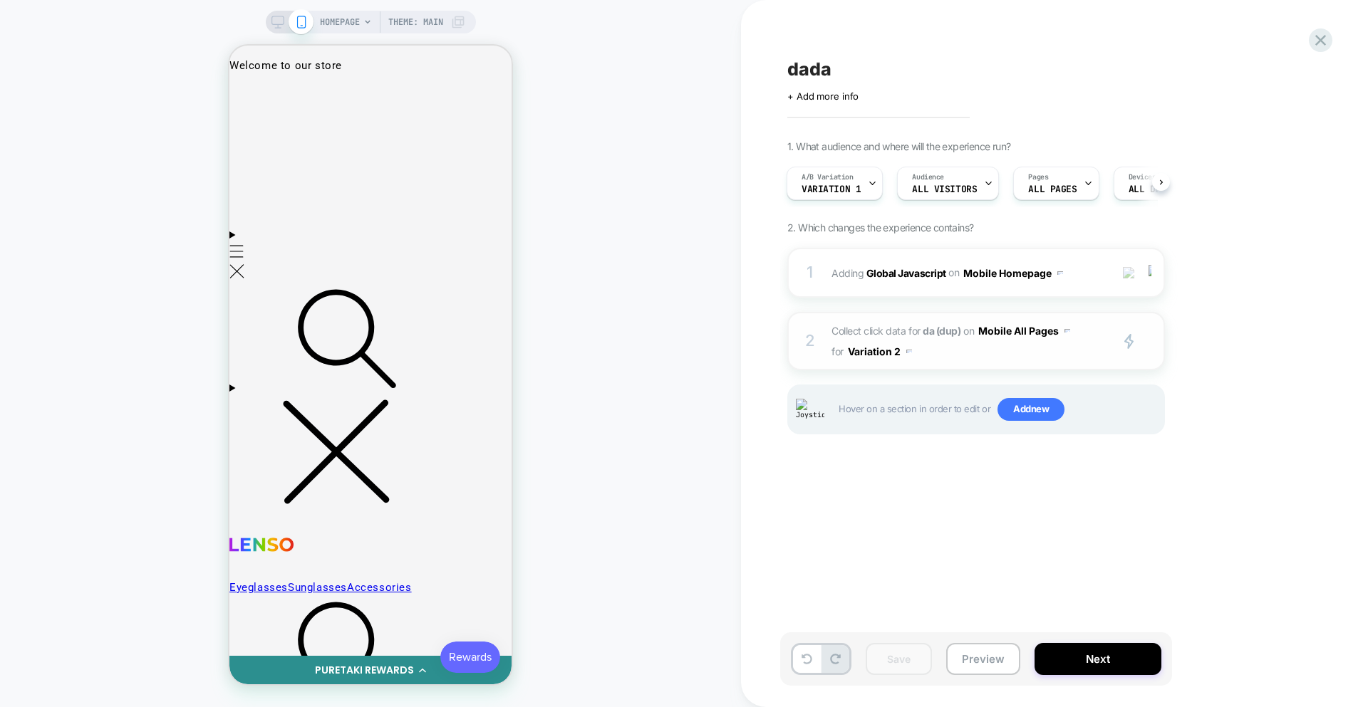
click at [949, 353] on span "Collect click data for da (dup) on Mobile All Pages for Variation 2" at bounding box center [966, 341] width 271 height 41
click at [879, 348] on button "Variation 2" at bounding box center [880, 351] width 64 height 21
drag, startPoint x: 883, startPoint y: 445, endPoint x: 918, endPoint y: 402, distance: 55.3
click at [884, 445] on div "Variation 1" at bounding box center [878, 445] width 119 height 31
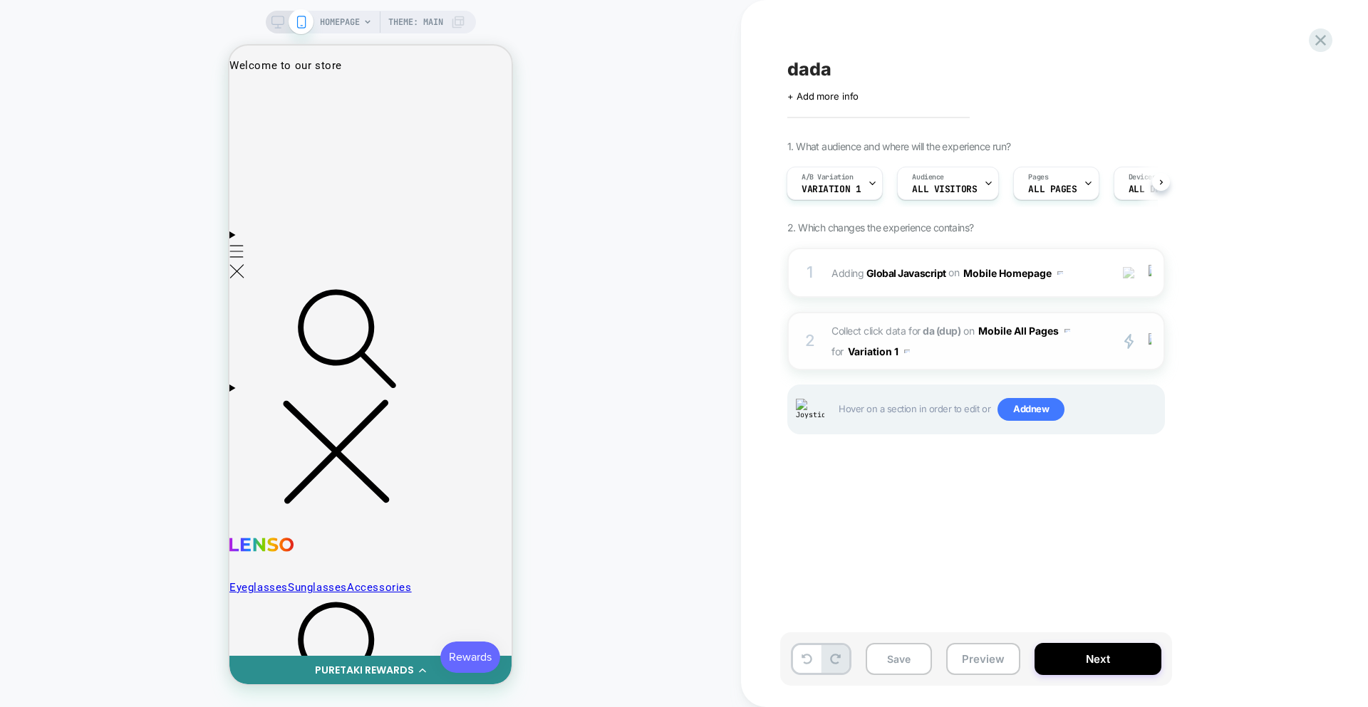
click at [885, 357] on button "Variation 1" at bounding box center [879, 351] width 62 height 21
click at [881, 470] on div "Variation 2" at bounding box center [878, 476] width 119 height 31
click at [886, 353] on button "Variation 2" at bounding box center [880, 351] width 64 height 21
click at [877, 444] on div "Variation 1" at bounding box center [878, 445] width 119 height 31
click at [889, 358] on button "Variation 1" at bounding box center [879, 351] width 62 height 21
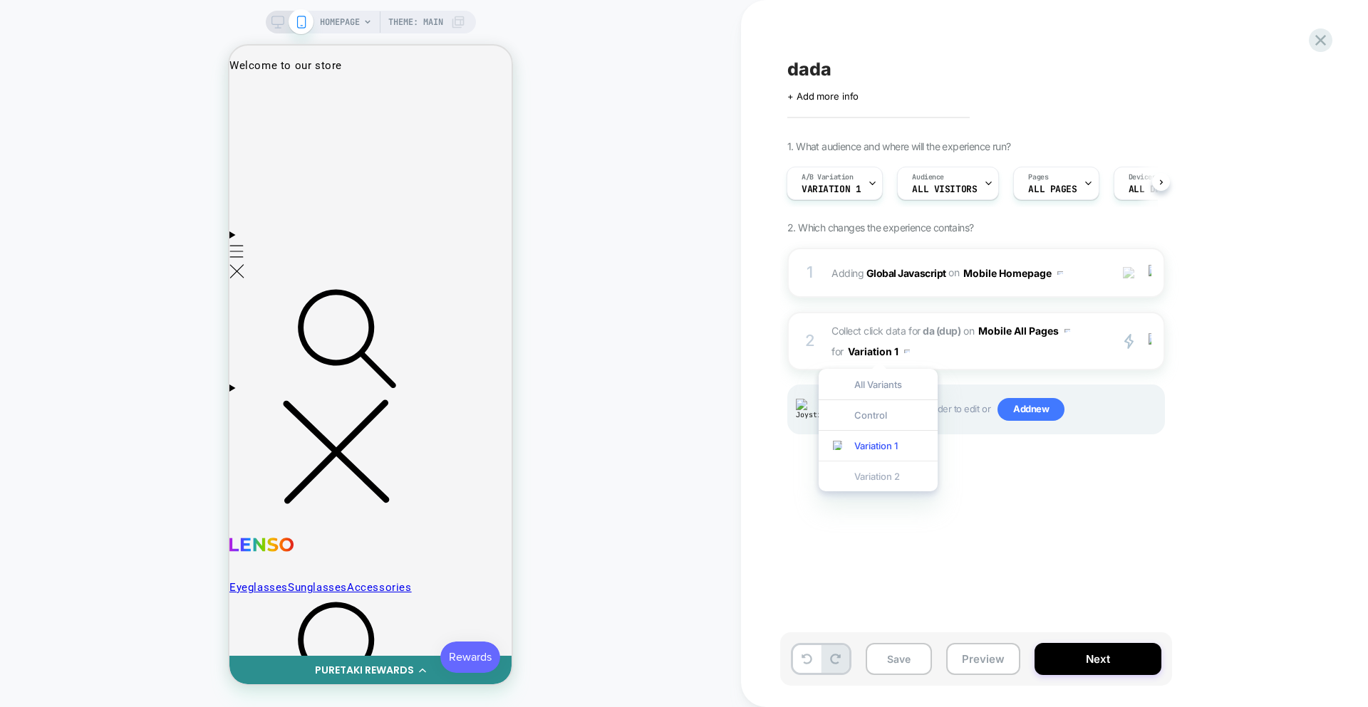
click at [877, 467] on div "Variation 2" at bounding box center [878, 476] width 119 height 31
click at [1132, 343] on icon "primary 2" at bounding box center [1129, 341] width 11 height 16
click at [1002, 358] on span "Collect click data for da (dup) on Mobile All Pages for Variation 2" at bounding box center [966, 341] width 271 height 41
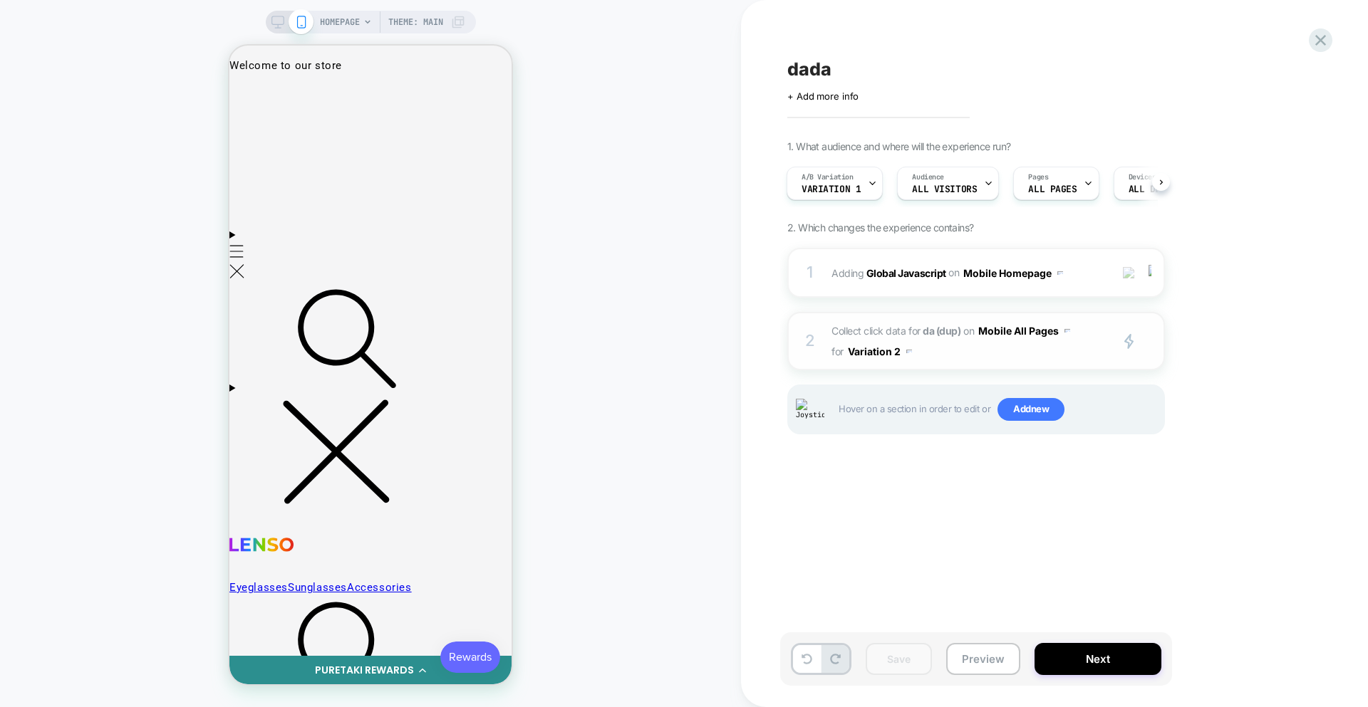
click at [1002, 358] on span "Collect click data for da (dup) on Mobile All Pages for Variation 2" at bounding box center [966, 341] width 271 height 41
click at [882, 356] on button "Variation 2" at bounding box center [880, 351] width 64 height 21
click at [869, 450] on div "Variation 1" at bounding box center [878, 445] width 119 height 31
click at [1037, 271] on button "Mobile Homepage" at bounding box center [1013, 273] width 100 height 21
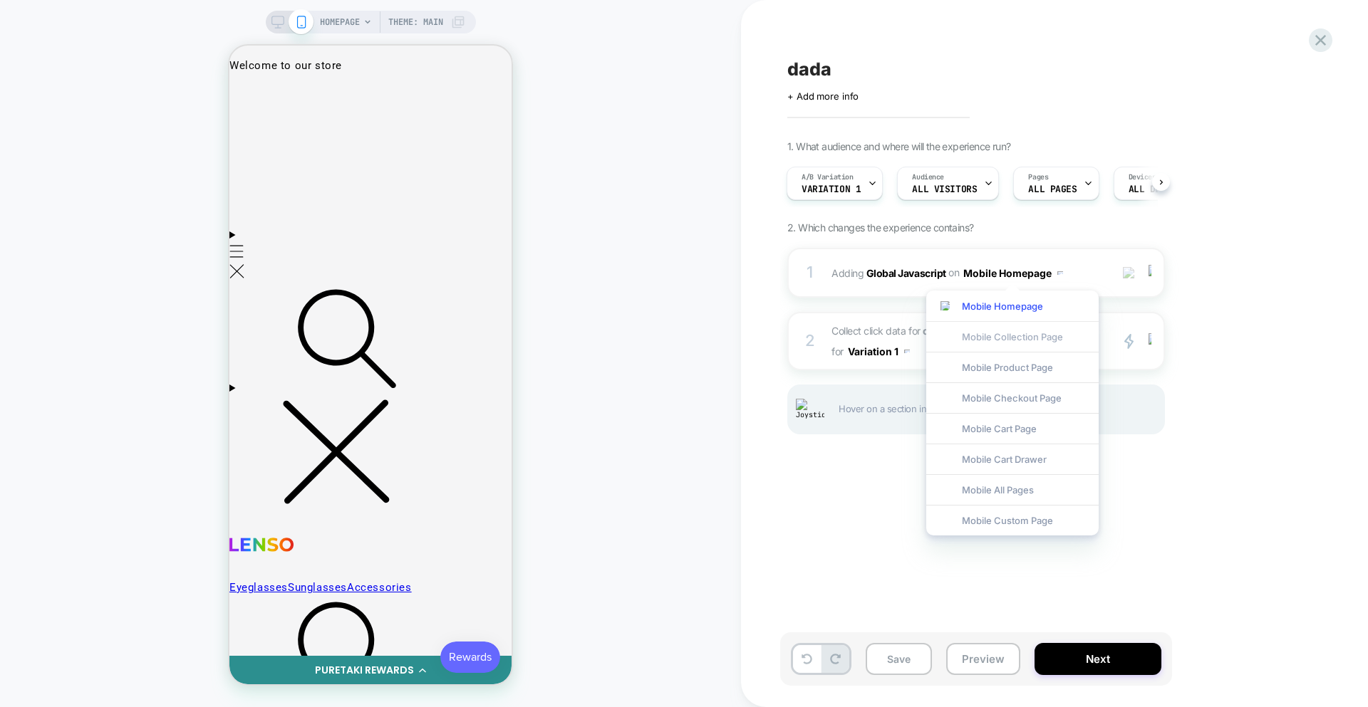
click at [1031, 341] on div "Mobile Collection Page" at bounding box center [1012, 336] width 172 height 31
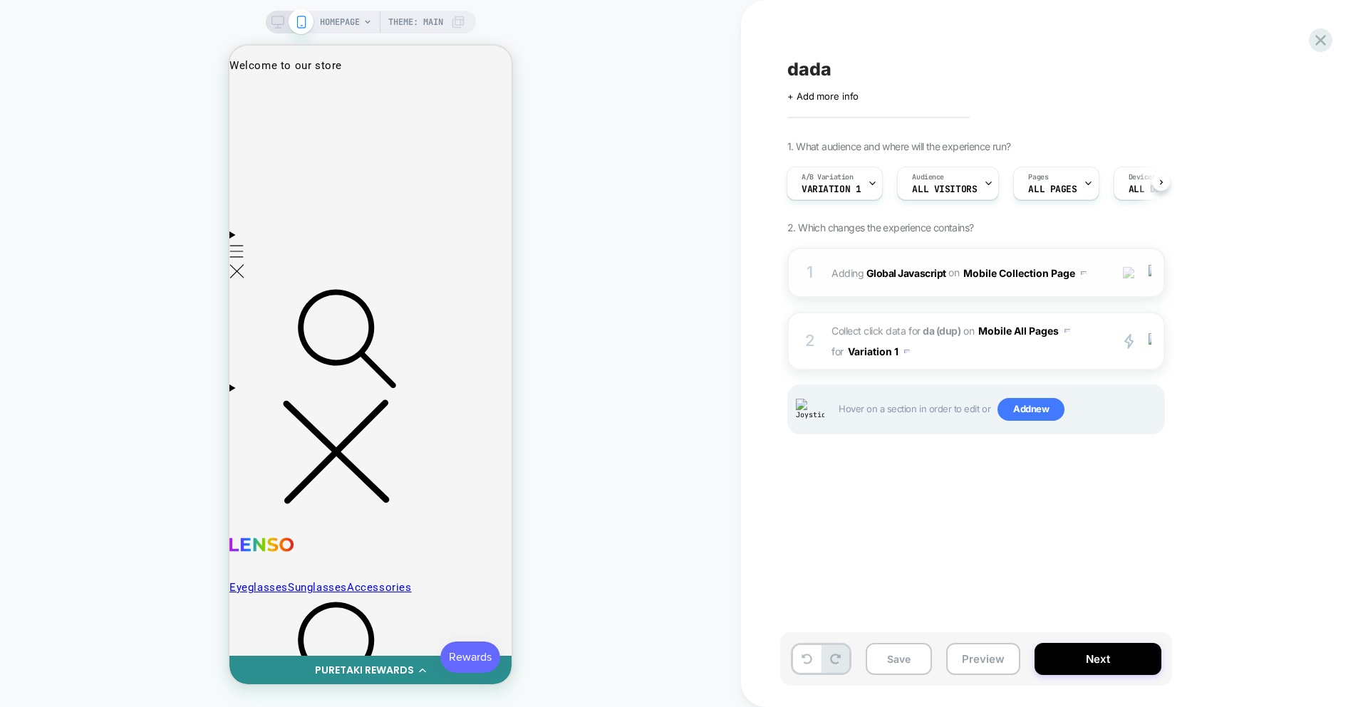
click at [1103, 283] on div "1 Adding Global Javascript on Mobile Collection Page Copy to Desktop Target All…" at bounding box center [976, 273] width 378 height 50
click at [1110, 278] on div "1 Adding Global Javascript on Mobile Collection Page Copy to Desktop Target All…" at bounding box center [976, 273] width 378 height 50
click at [1085, 272] on img at bounding box center [1084, 273] width 6 height 4
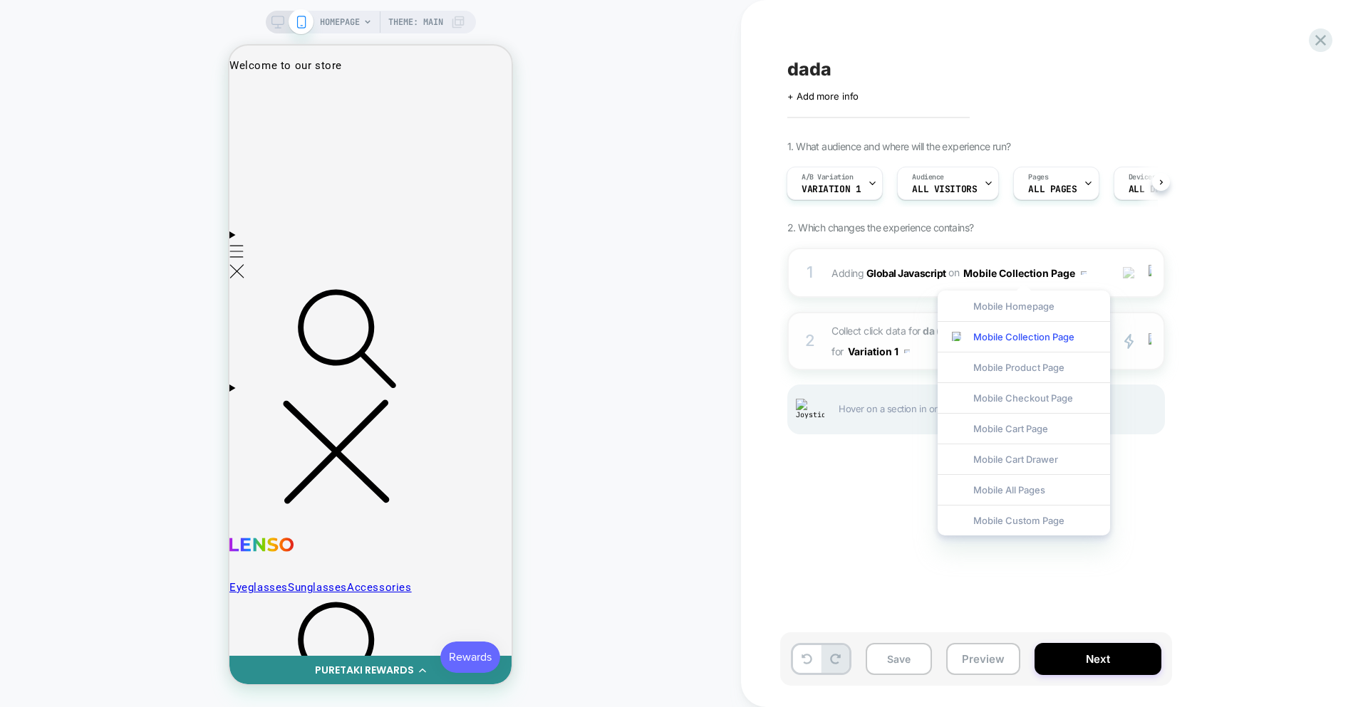
drag, startPoint x: 1052, startPoint y: 314, endPoint x: 1060, endPoint y: 315, distance: 8.6
click at [1053, 314] on div "Mobile Homepage" at bounding box center [1024, 306] width 172 height 31
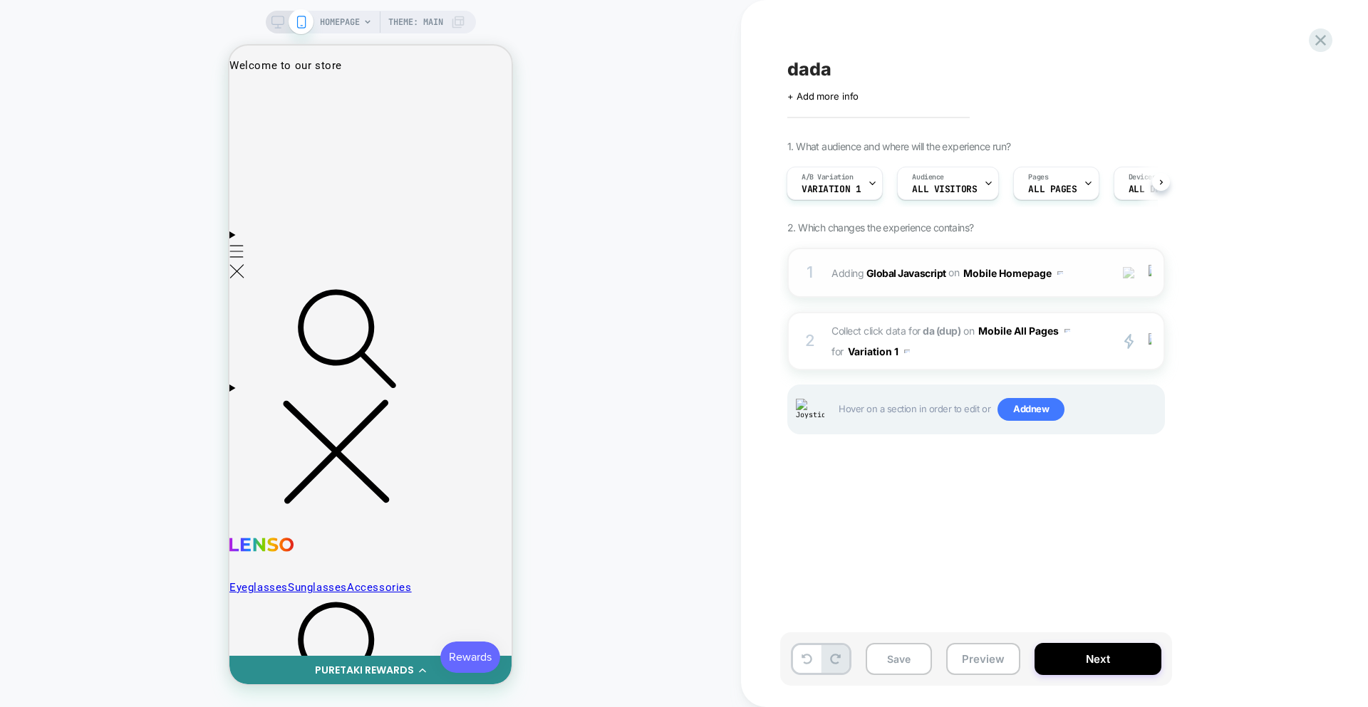
click at [1104, 281] on div "1 Adding Global Javascript on Mobile Homepage Add Before Add After Copy to Desk…" at bounding box center [976, 273] width 378 height 50
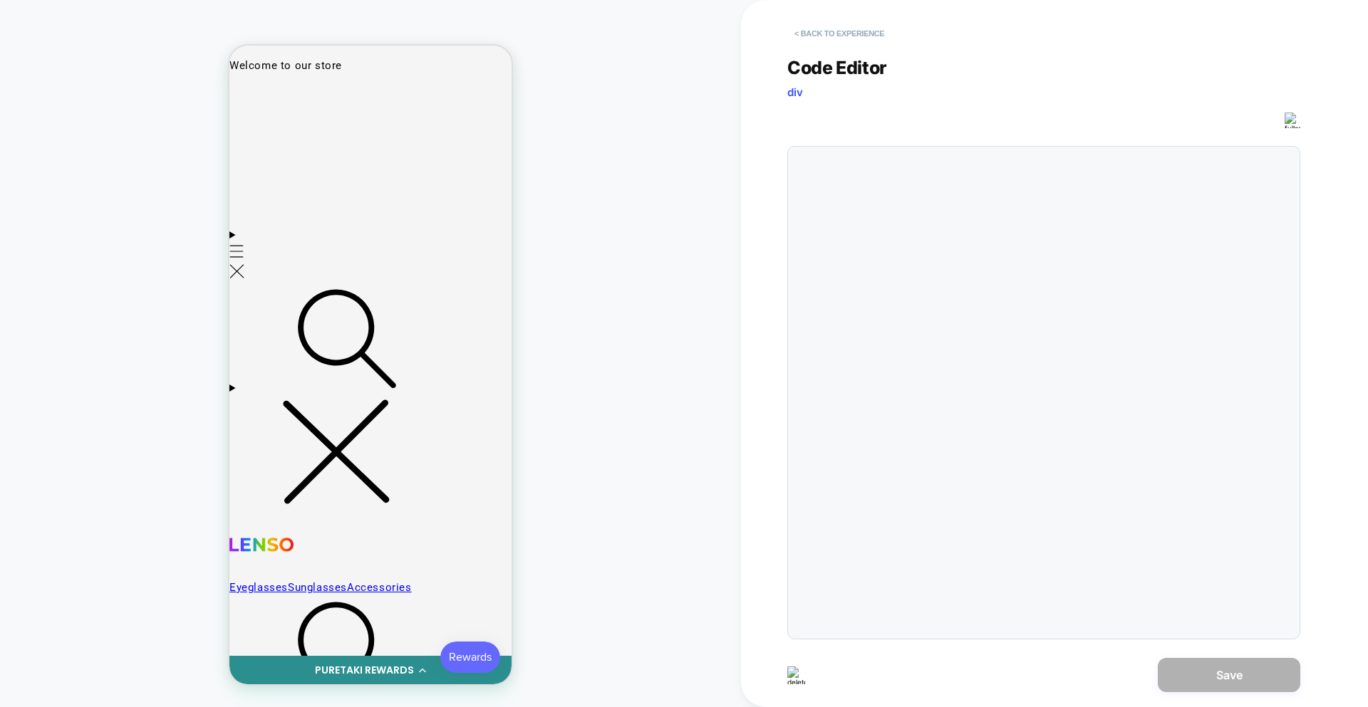
click at [829, 30] on button "< Back to experience" at bounding box center [839, 33] width 104 height 23
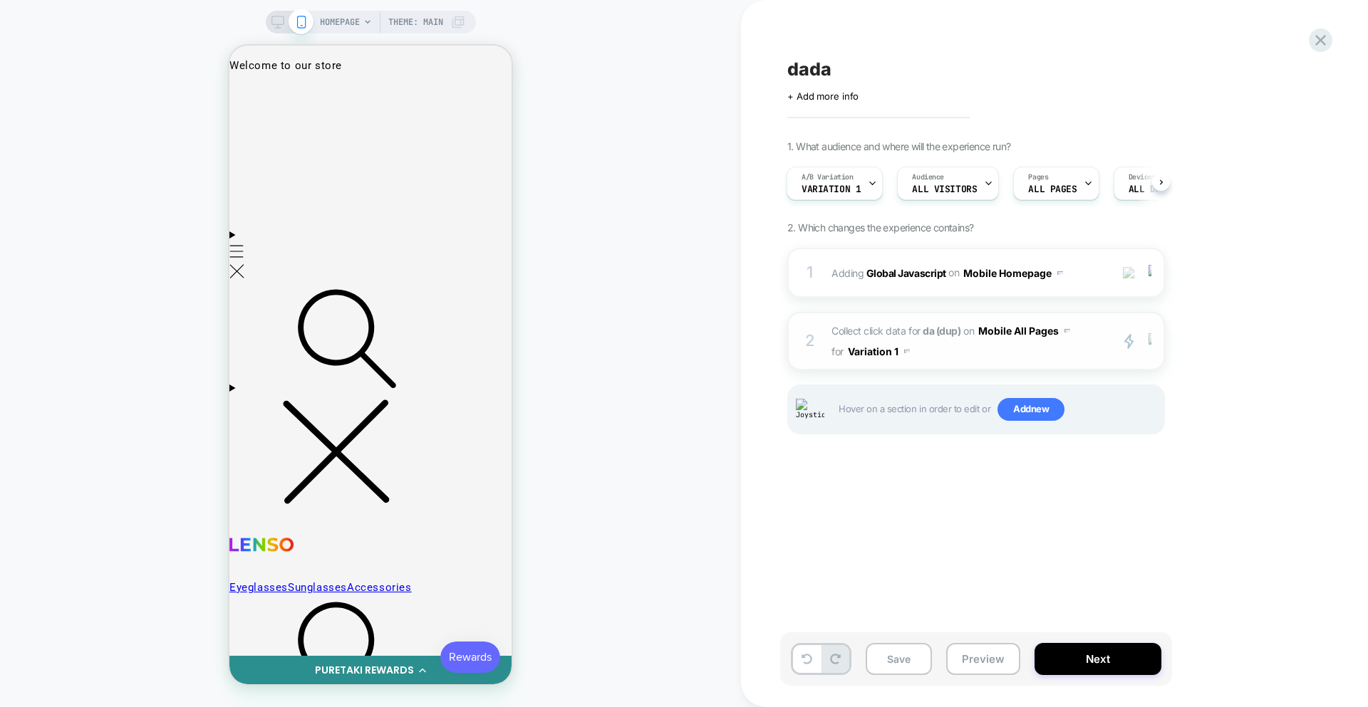
click at [1153, 347] on div at bounding box center [1153, 341] width 24 height 16
click at [973, 517] on div "dada Click to edit experience details + Add more info 1. What audience and wher…" at bounding box center [1047, 353] width 534 height 679
click at [1023, 269] on button "Mobile Homepage" at bounding box center [1013, 273] width 100 height 21
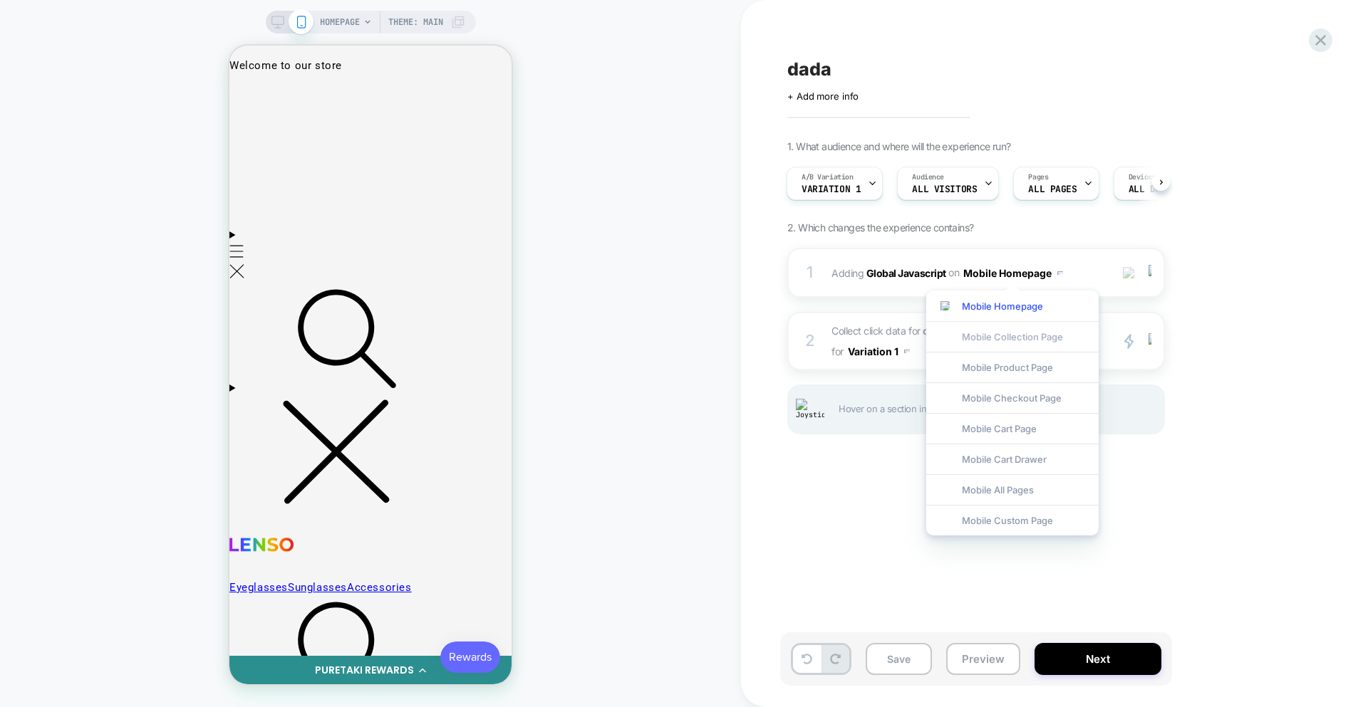
click at [1005, 336] on div "Mobile Collection Page" at bounding box center [1012, 336] width 172 height 31
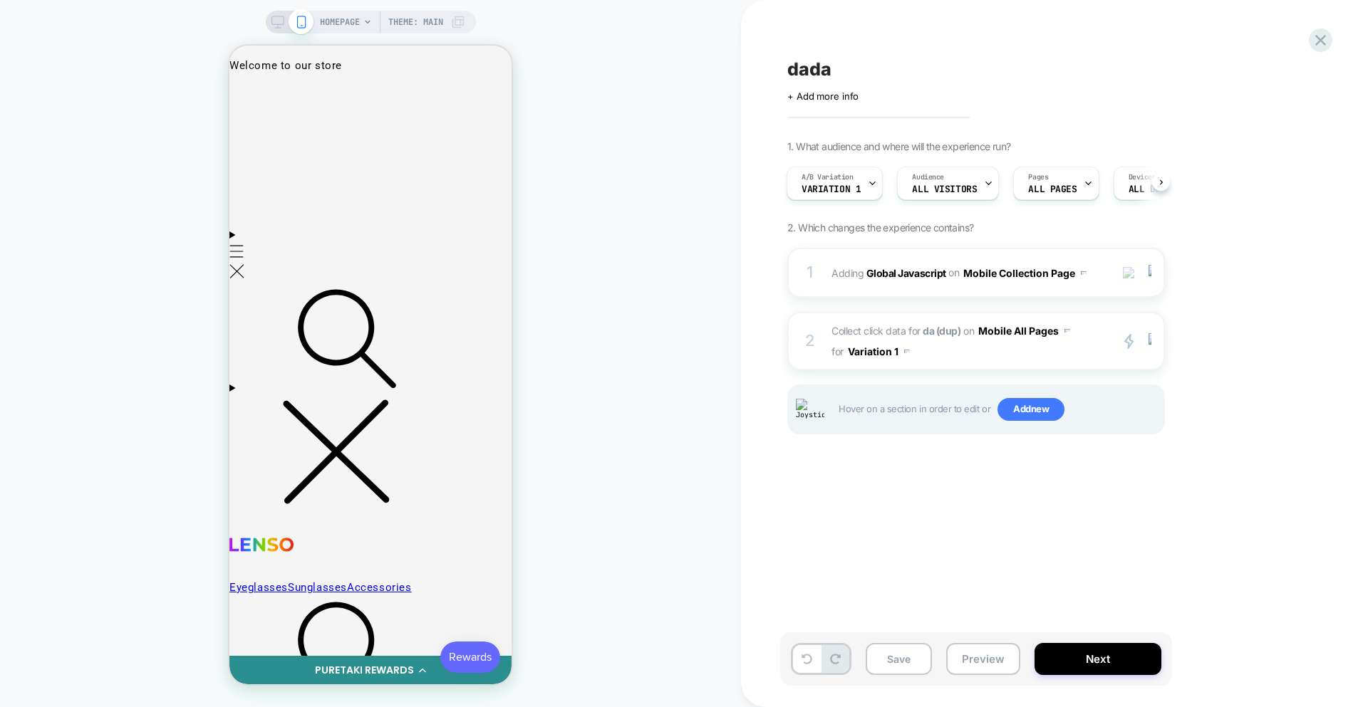
drag, startPoint x: 1205, startPoint y: 319, endPoint x: 1151, endPoint y: 288, distance: 62.6
click at [1205, 318] on div "1. What audience and where will the experience run? A/B Variation Variation 1 A…" at bounding box center [1047, 305] width 520 height 330
click at [1129, 275] on img at bounding box center [1129, 273] width 12 height 12
click at [1131, 279] on div at bounding box center [1129, 273] width 24 height 16
click at [1081, 272] on img at bounding box center [1084, 273] width 6 height 4
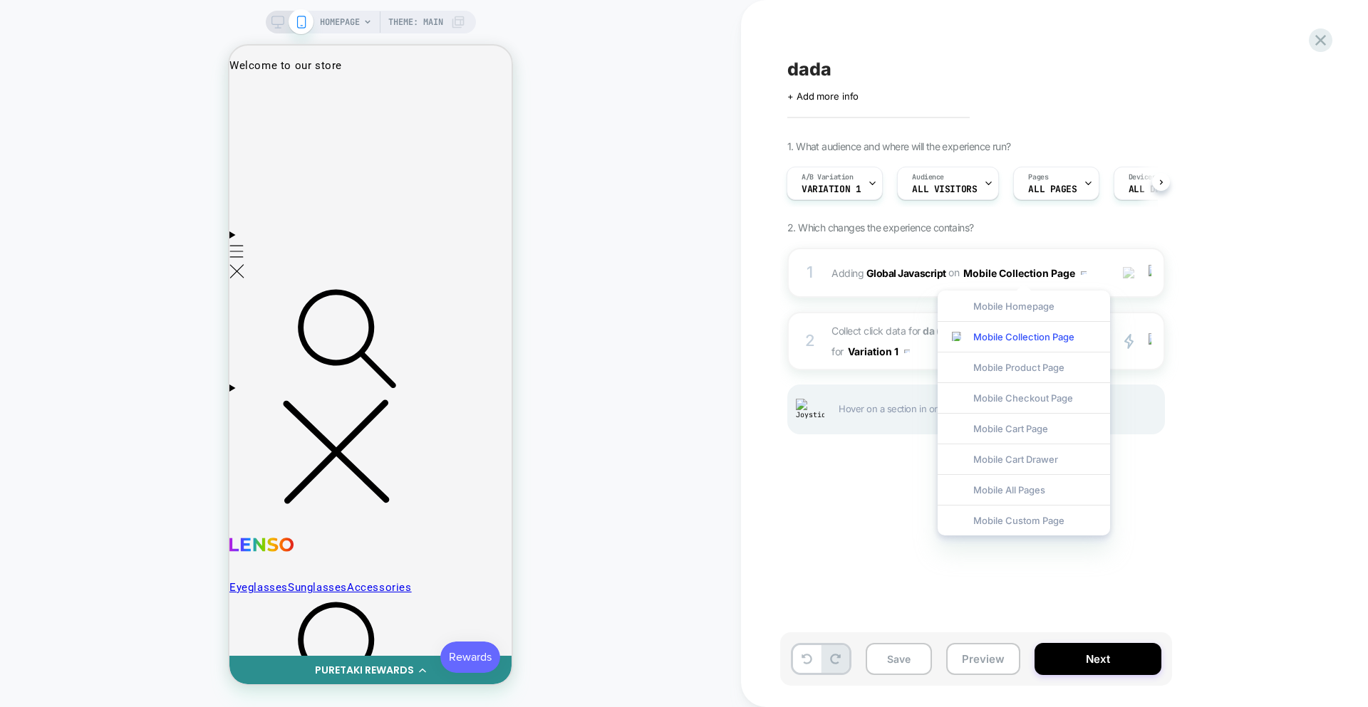
click at [1049, 305] on div "Mobile Homepage" at bounding box center [1024, 306] width 172 height 31
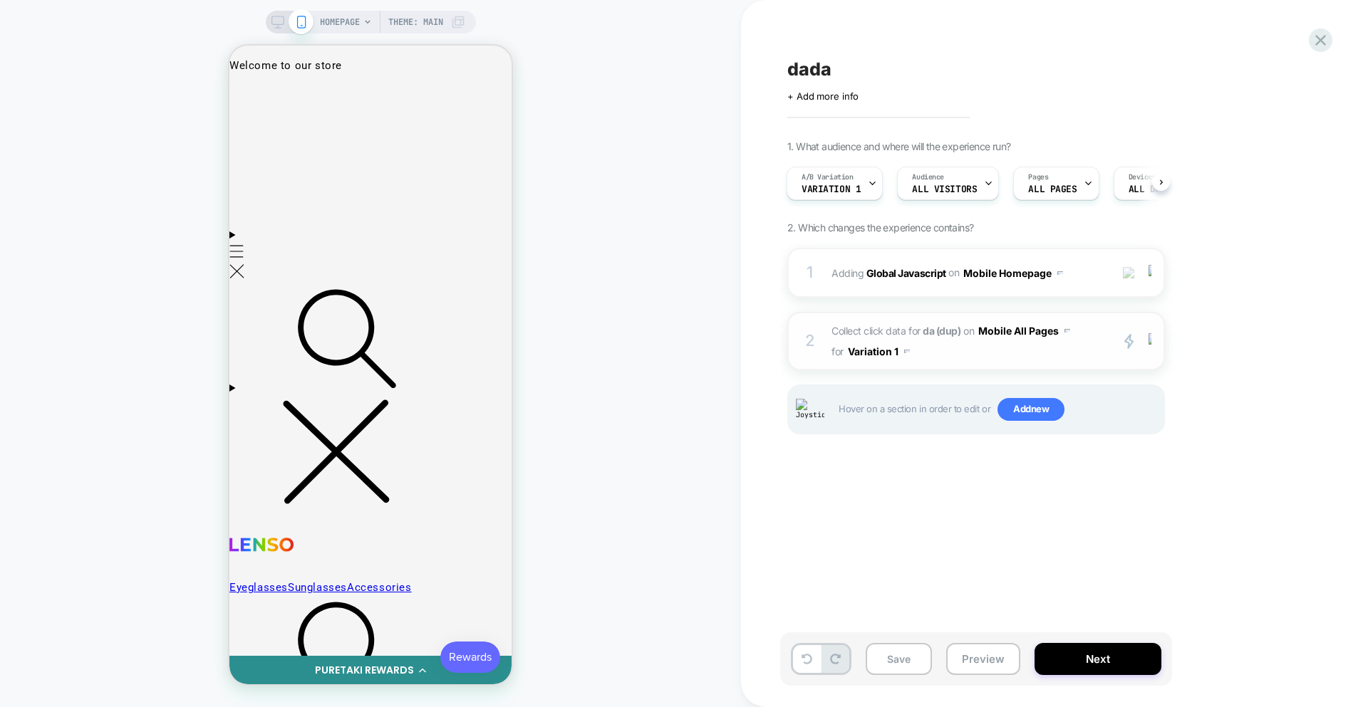
click at [1022, 332] on button "Mobile All Pages" at bounding box center [1024, 331] width 92 height 21
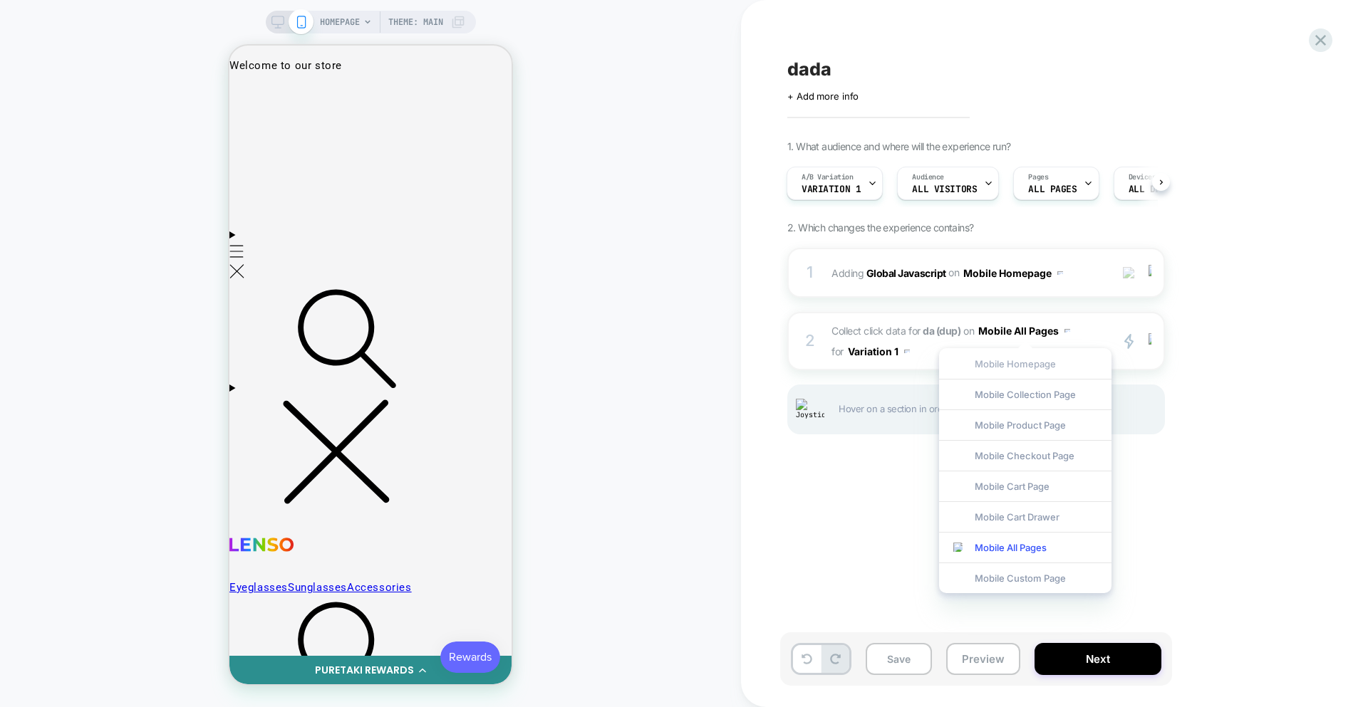
click at [1022, 364] on div "Mobile Homepage" at bounding box center [1025, 363] width 172 height 31
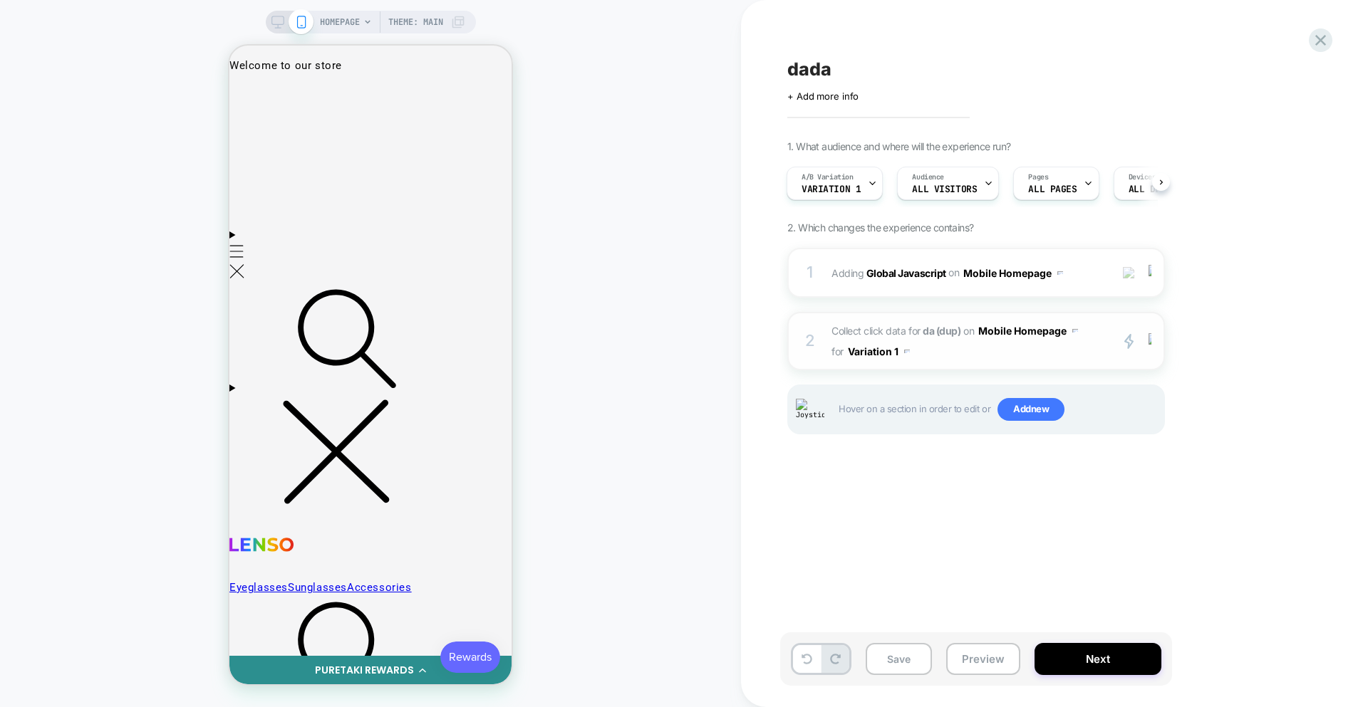
click at [1023, 329] on button "Mobile Homepage" at bounding box center [1028, 331] width 100 height 21
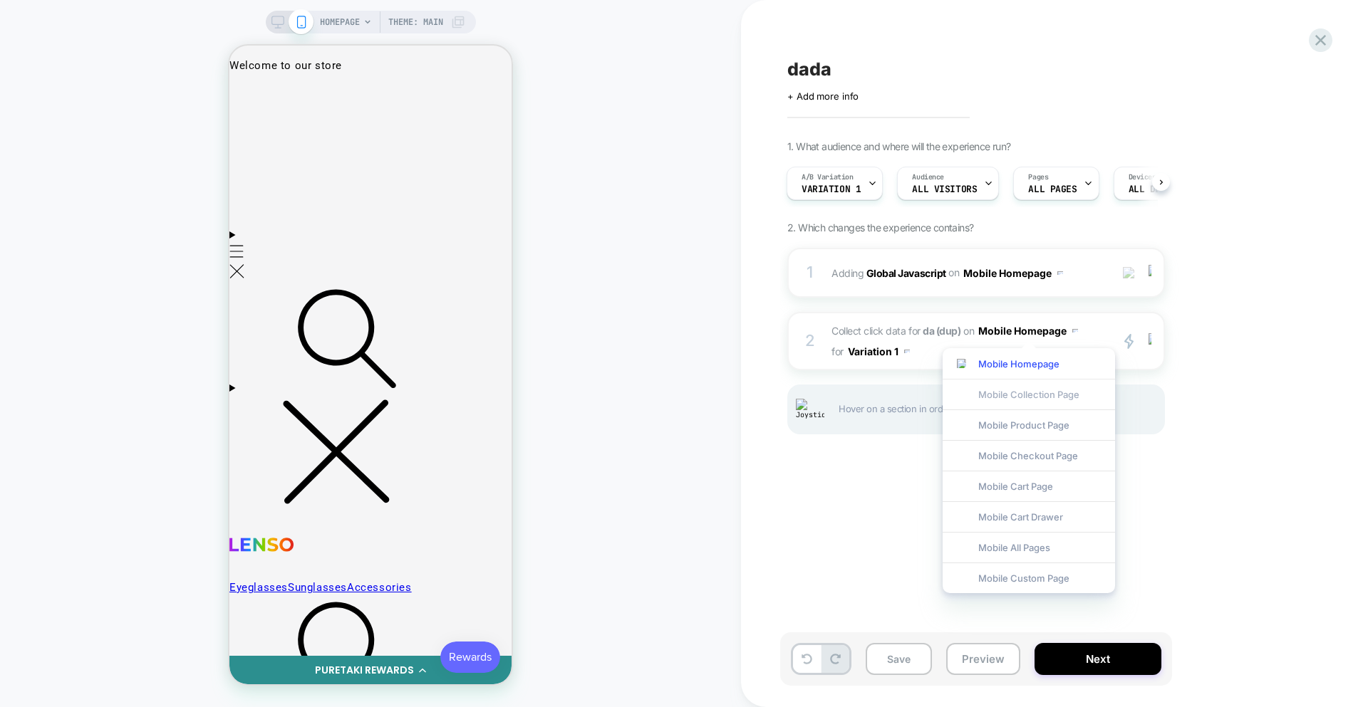
click at [1037, 394] on div "Mobile Collection Page" at bounding box center [1029, 394] width 172 height 31
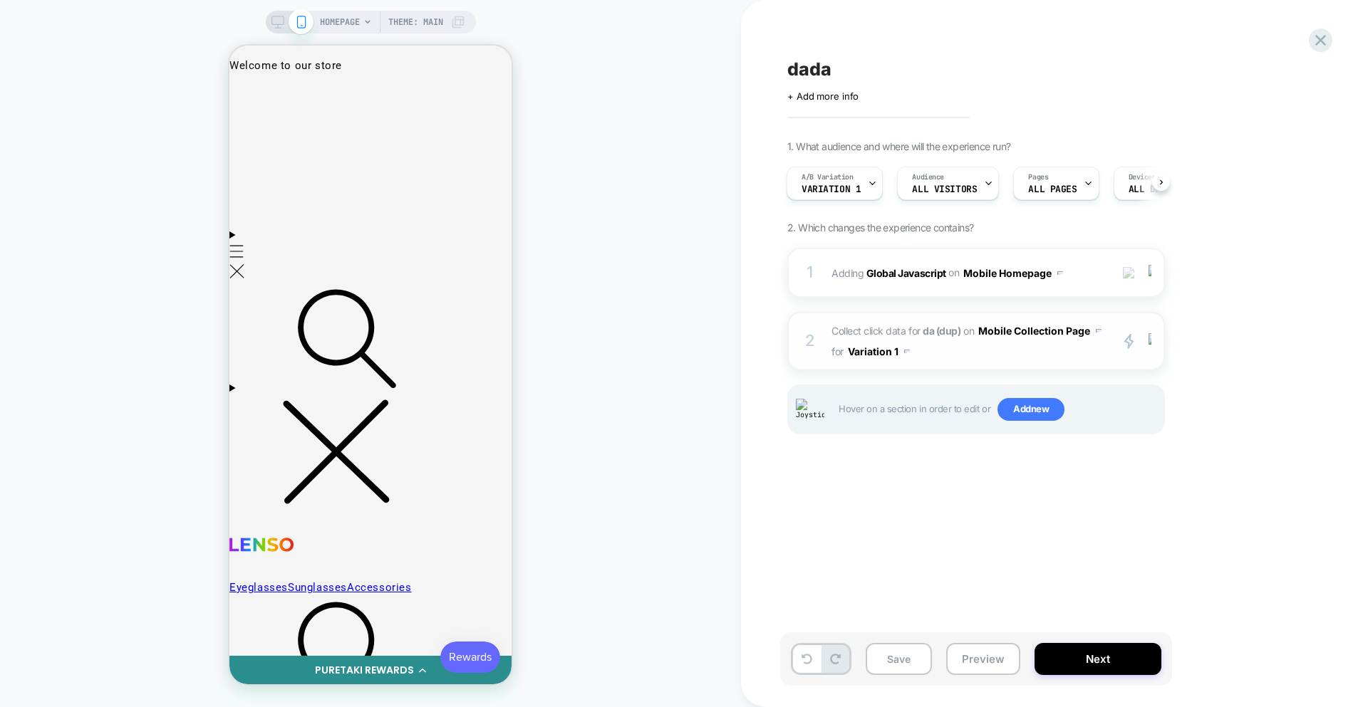
click at [1028, 356] on span "Collect click data for da (dup) on Mobile Collection Page for Variation 1" at bounding box center [966, 341] width 271 height 41
click at [1017, 330] on button "Mobile Collection Page" at bounding box center [1039, 331] width 123 height 21
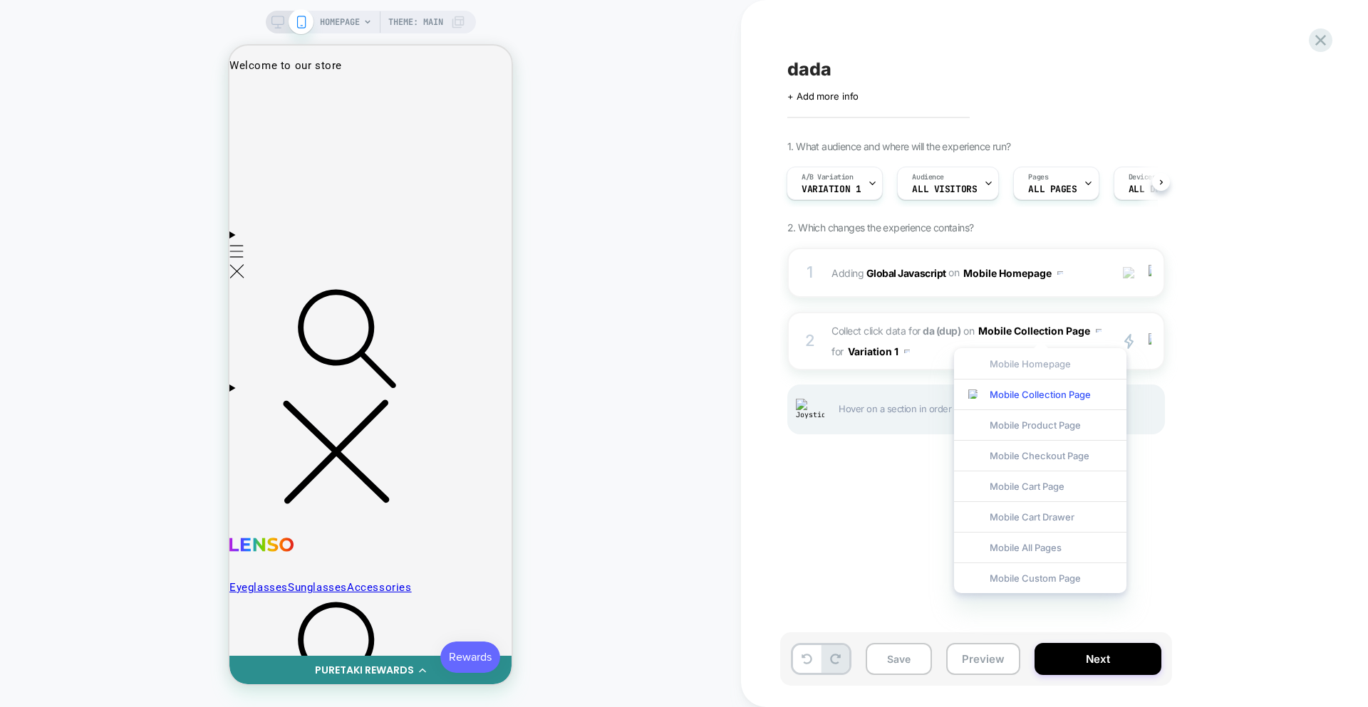
click at [1012, 365] on div "Mobile Homepage" at bounding box center [1040, 363] width 172 height 31
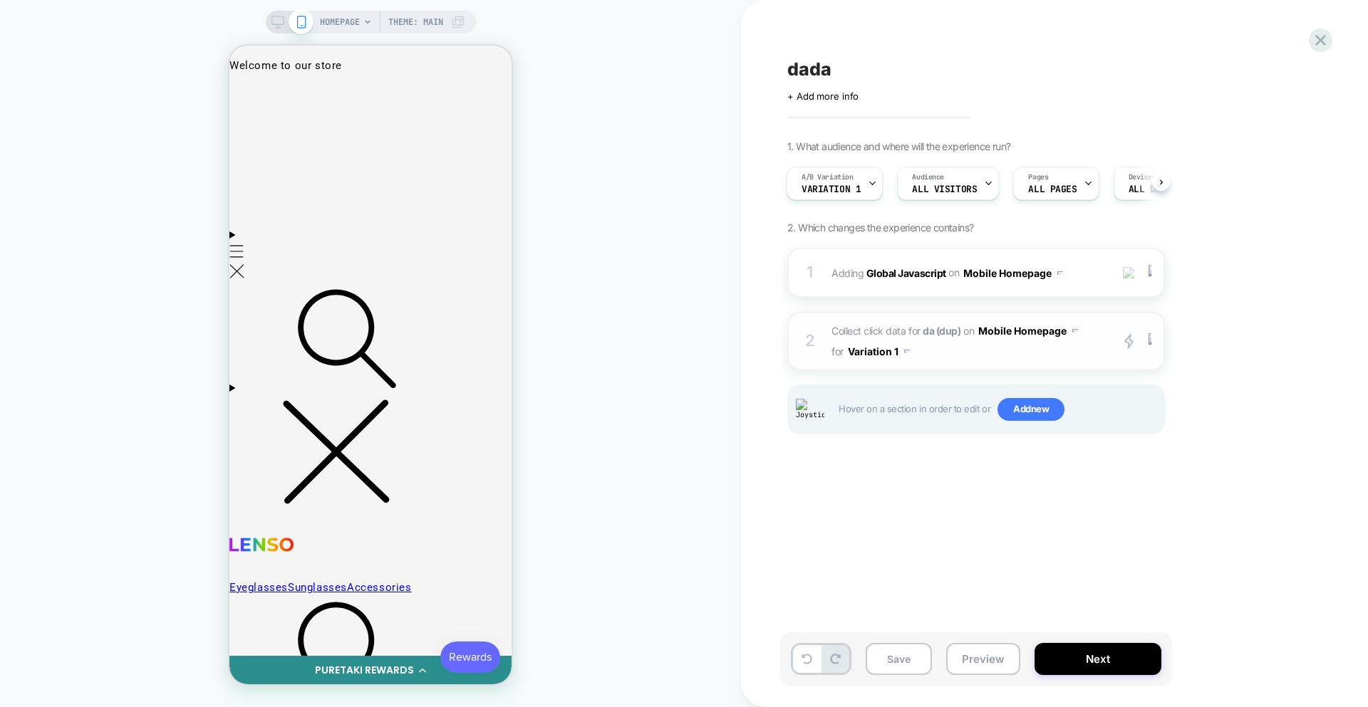
click at [1037, 331] on button "Mobile Homepage" at bounding box center [1028, 331] width 100 height 21
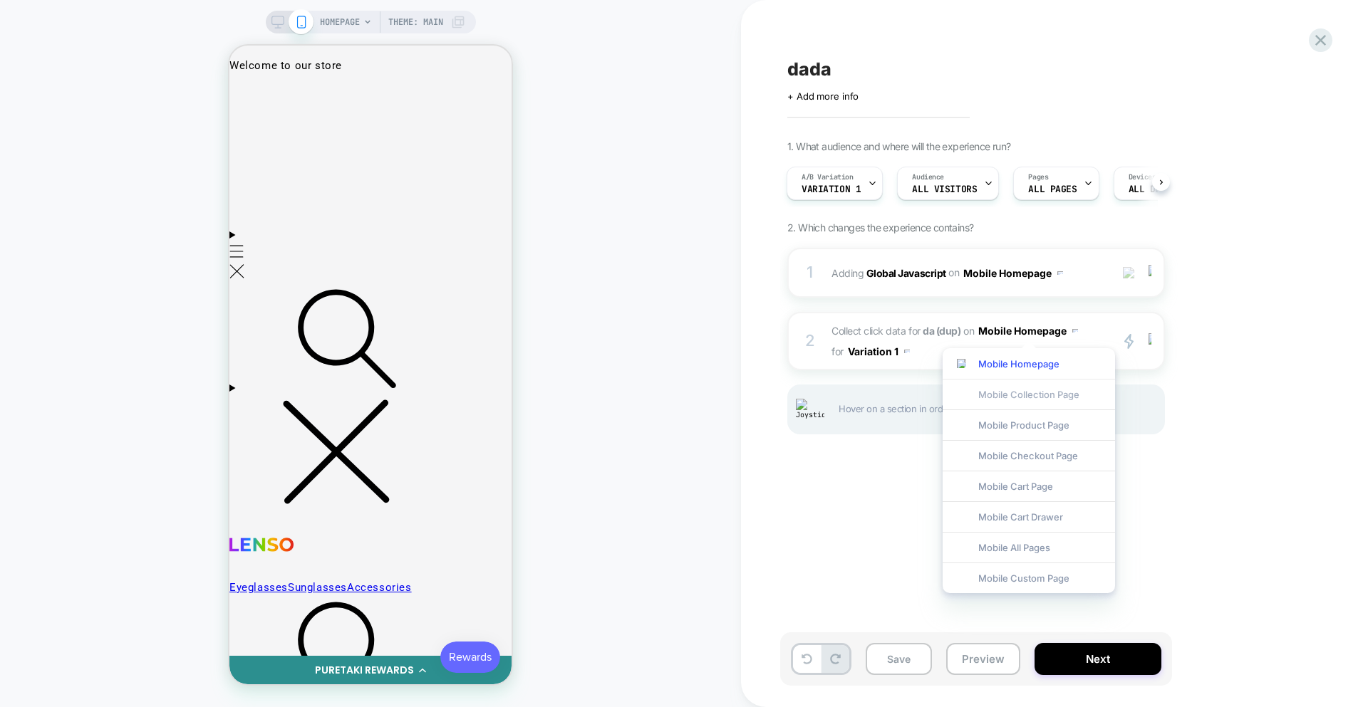
click at [1029, 383] on div "Mobile Collection Page" at bounding box center [1029, 394] width 172 height 31
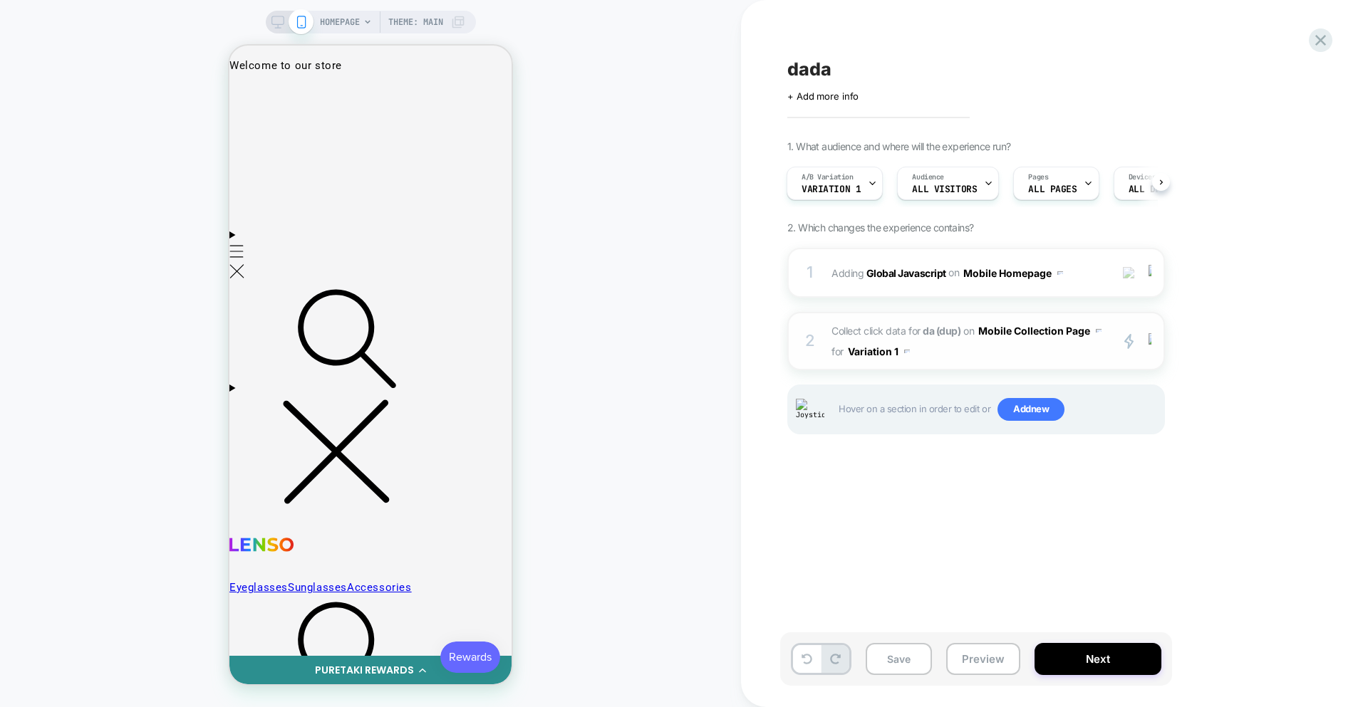
click at [1025, 356] on span "Collect click data for da (dup) on Mobile Collection Page for Variation 1" at bounding box center [966, 341] width 271 height 41
drag, startPoint x: 1025, startPoint y: 356, endPoint x: 890, endPoint y: 346, distance: 135.1
click at [1020, 357] on span "Collect click data for da (dup) on Mobile Collection Page for Variation 1" at bounding box center [966, 341] width 271 height 41
click at [1049, 337] on button "Mobile Collection Page" at bounding box center [1039, 331] width 123 height 21
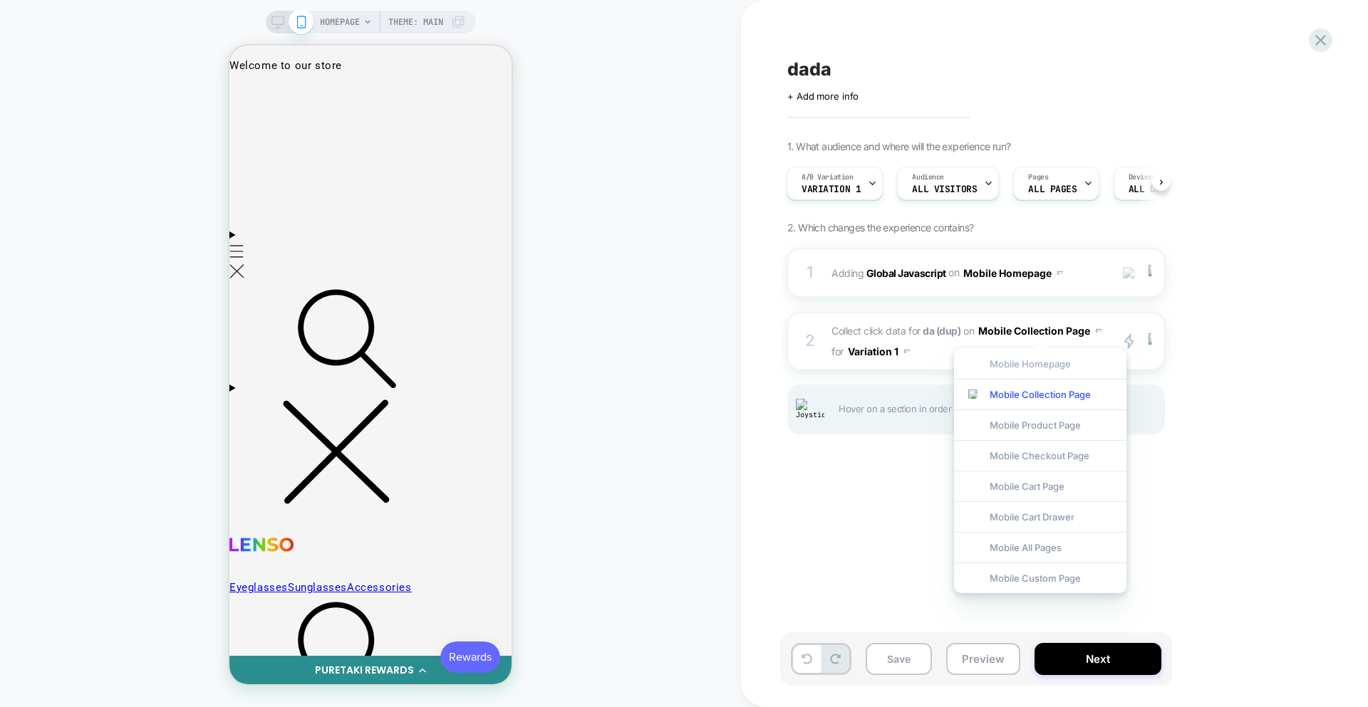
click at [1039, 370] on div "Mobile Homepage" at bounding box center [1040, 363] width 172 height 31
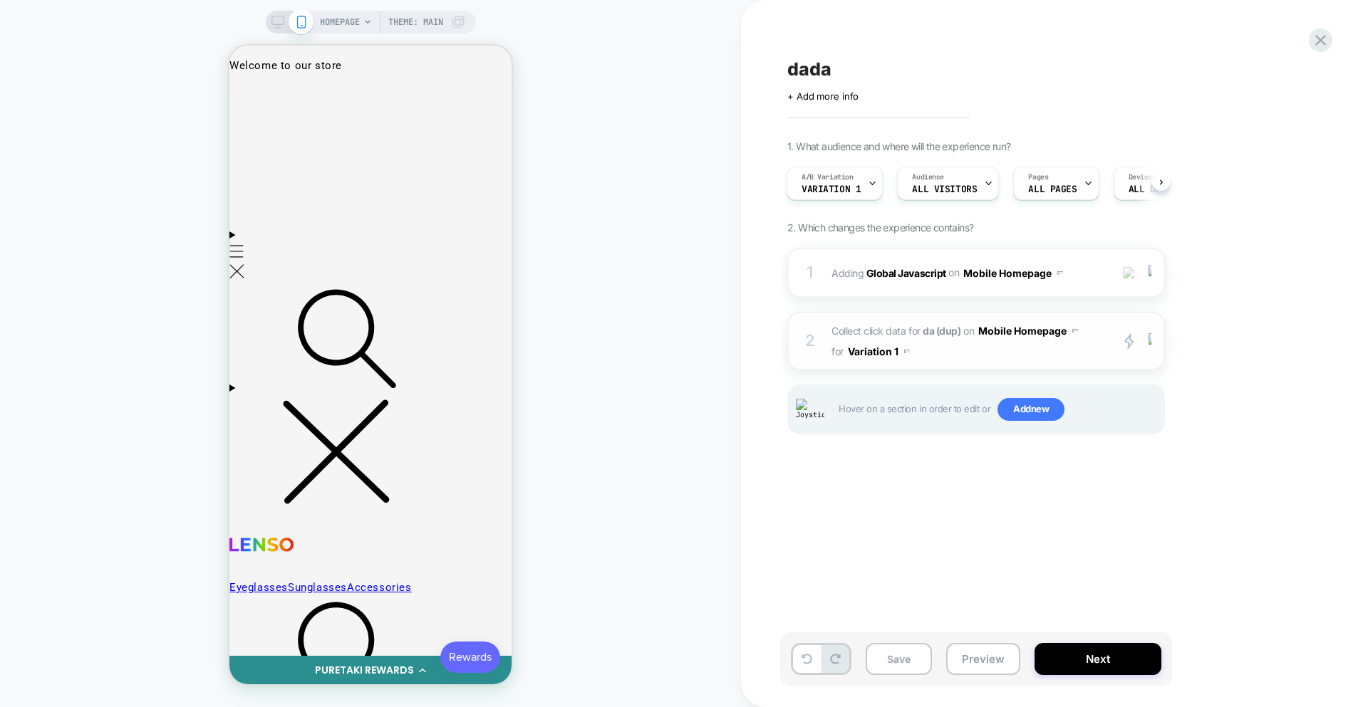
click at [868, 353] on button "Variation 1" at bounding box center [879, 351] width 62 height 21
drag, startPoint x: 877, startPoint y: 382, endPoint x: 886, endPoint y: 379, distance: 9.7
click at [878, 382] on div "All Variants" at bounding box center [878, 384] width 119 height 31
click at [888, 350] on button "All Variants" at bounding box center [881, 351] width 67 height 21
click at [877, 472] on div "Variation 2" at bounding box center [880, 476] width 119 height 31
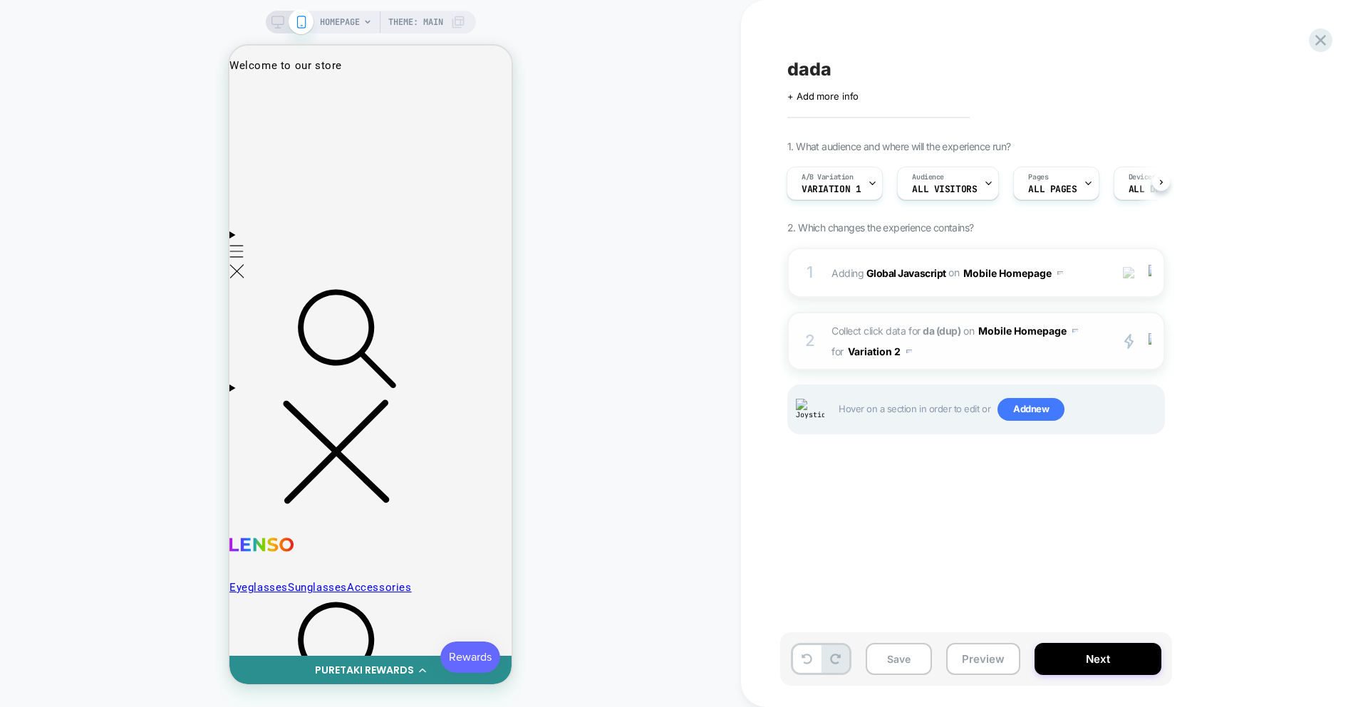
click at [959, 353] on span "Collect click data for da (dup) on Mobile Homepage for Variation 2" at bounding box center [966, 341] width 271 height 41
click at [958, 353] on span "Collect click data for da (dup) on Mobile Homepage for Variation 2" at bounding box center [966, 341] width 271 height 41
click at [880, 350] on button "Variation 2" at bounding box center [880, 351] width 64 height 21
click at [884, 442] on div "Variation 1" at bounding box center [878, 445] width 119 height 31
click at [826, 185] on span "Variation 1" at bounding box center [831, 190] width 59 height 10
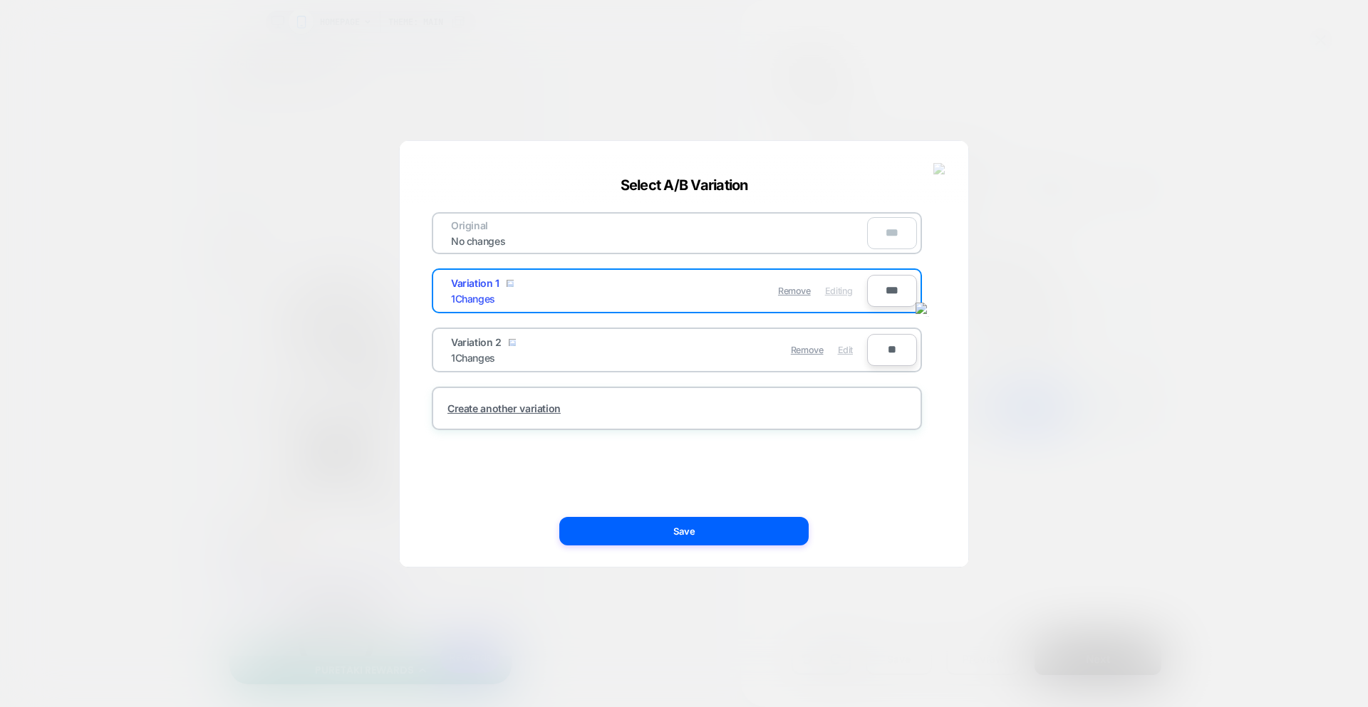
click at [851, 351] on span "Edit" at bounding box center [845, 350] width 15 height 11
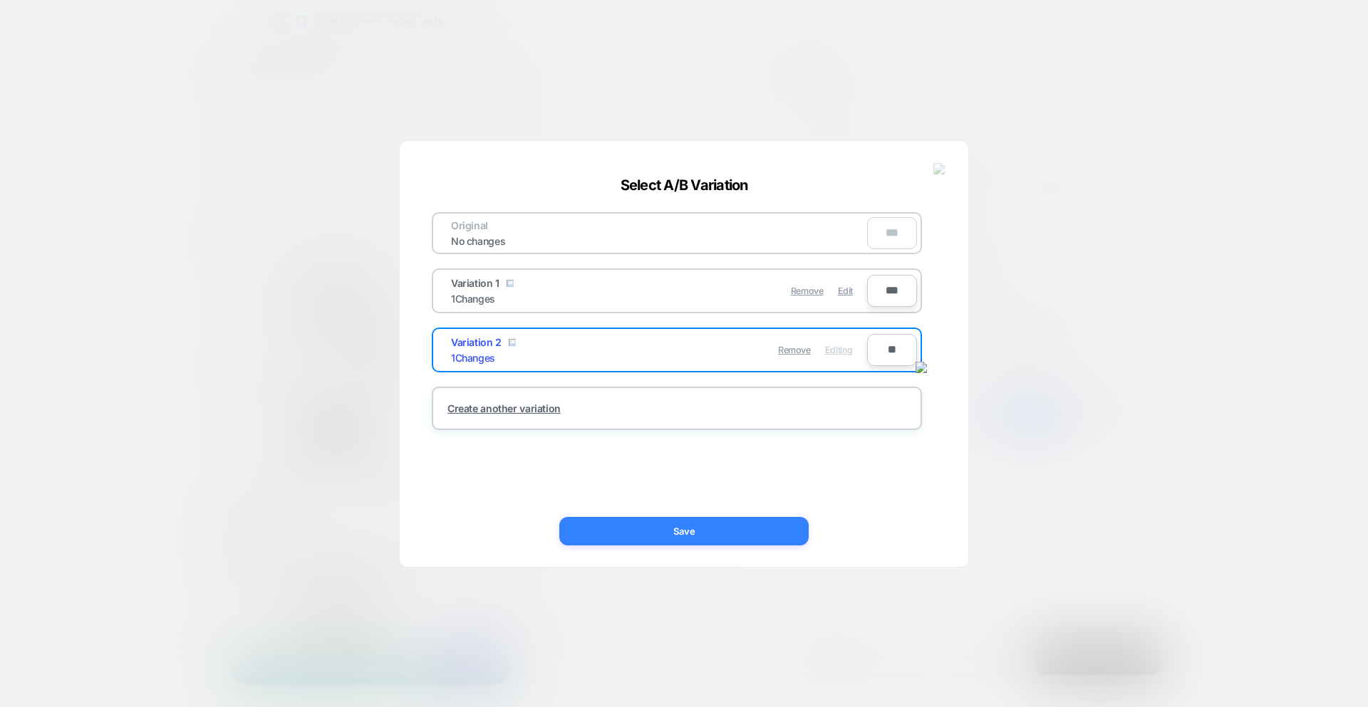
click at [733, 518] on button "Save" at bounding box center [683, 531] width 249 height 28
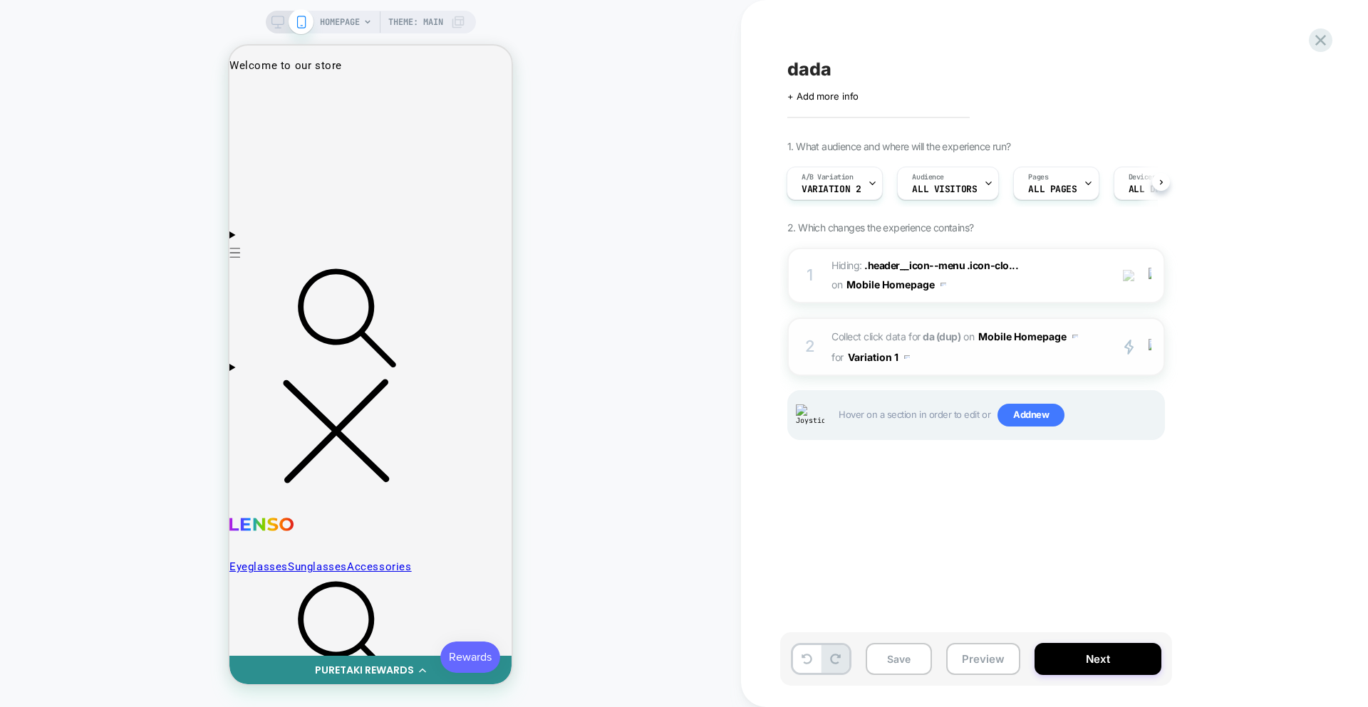
click at [936, 356] on span "Collect click data for da (dup) on Mobile Homepage for Variation 1" at bounding box center [966, 346] width 271 height 41
drag, startPoint x: 936, startPoint y: 356, endPoint x: 928, endPoint y: 356, distance: 8.5
click at [935, 356] on span "Collect click data for da (dup) on Mobile Homepage for Variation 1" at bounding box center [966, 346] width 271 height 41
click at [873, 354] on button "Variation 1" at bounding box center [879, 357] width 62 height 21
drag, startPoint x: 863, startPoint y: 486, endPoint x: 901, endPoint y: 450, distance: 51.4
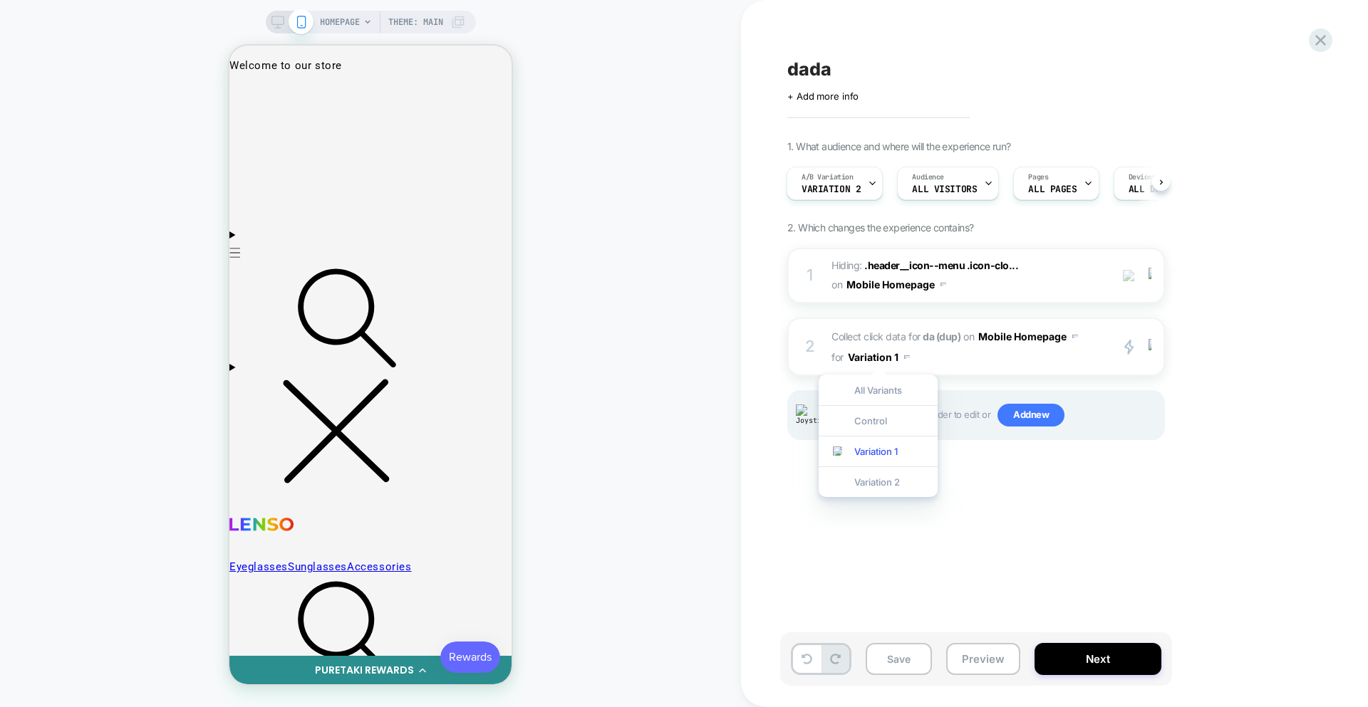
click at [864, 486] on div "Variation 2" at bounding box center [878, 482] width 119 height 31
click at [889, 361] on button "Variation 2" at bounding box center [880, 357] width 64 height 21
click at [876, 426] on div "Control" at bounding box center [878, 420] width 119 height 31
drag, startPoint x: 885, startPoint y: 356, endPoint x: 886, endPoint y: 363, distance: 7.9
click at [885, 356] on button "Control" at bounding box center [872, 357] width 48 height 21
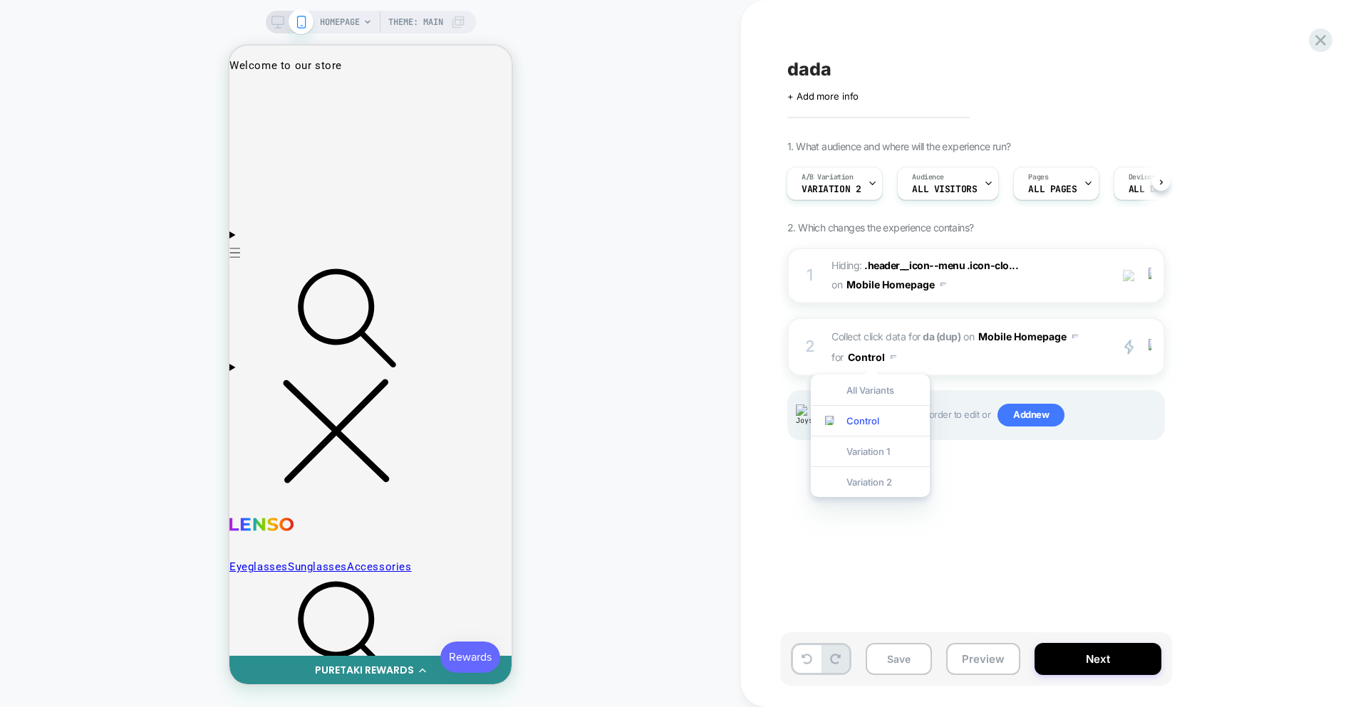
click at [880, 393] on div "All Variants" at bounding box center [870, 390] width 119 height 31
click at [895, 359] on button "All Variants" at bounding box center [881, 357] width 67 height 21
click at [891, 490] on div "Variation 2" at bounding box center [880, 482] width 119 height 31
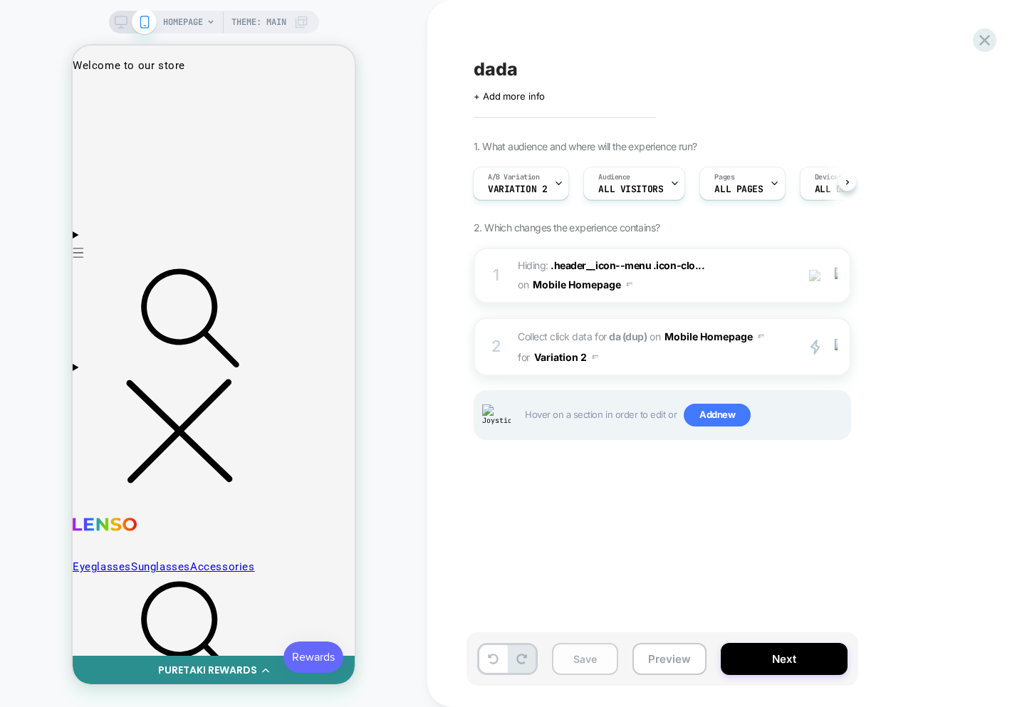
click at [601, 664] on button "Save" at bounding box center [585, 659] width 66 height 32
click at [582, 360] on button "Variation 2" at bounding box center [566, 357] width 64 height 21
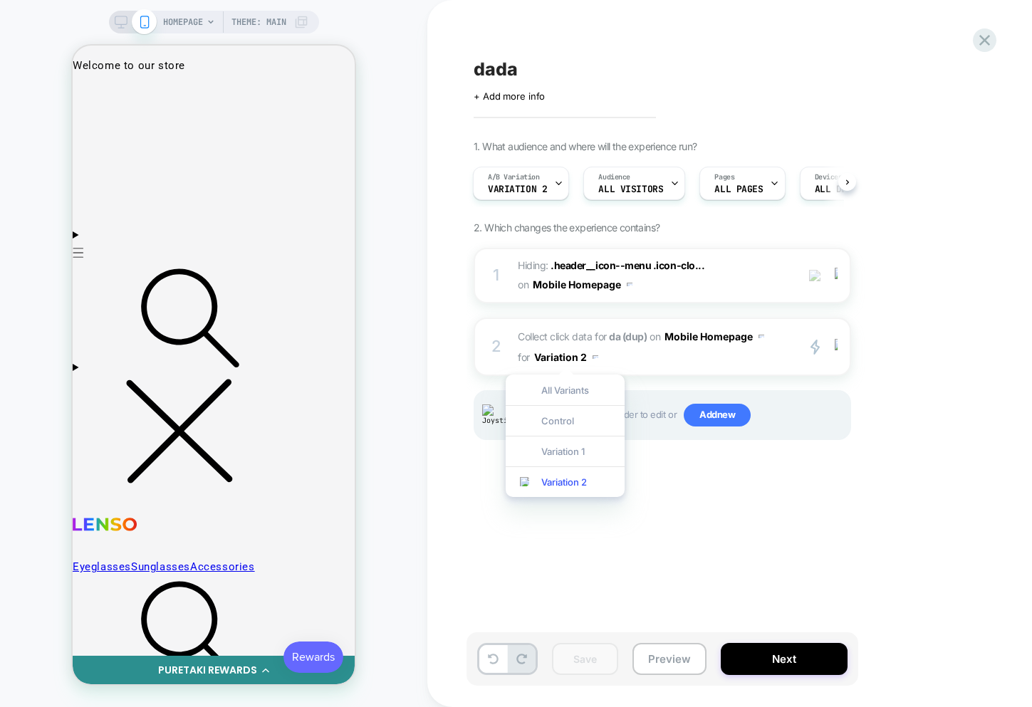
click at [564, 451] on div "Variation 1" at bounding box center [565, 451] width 119 height 31
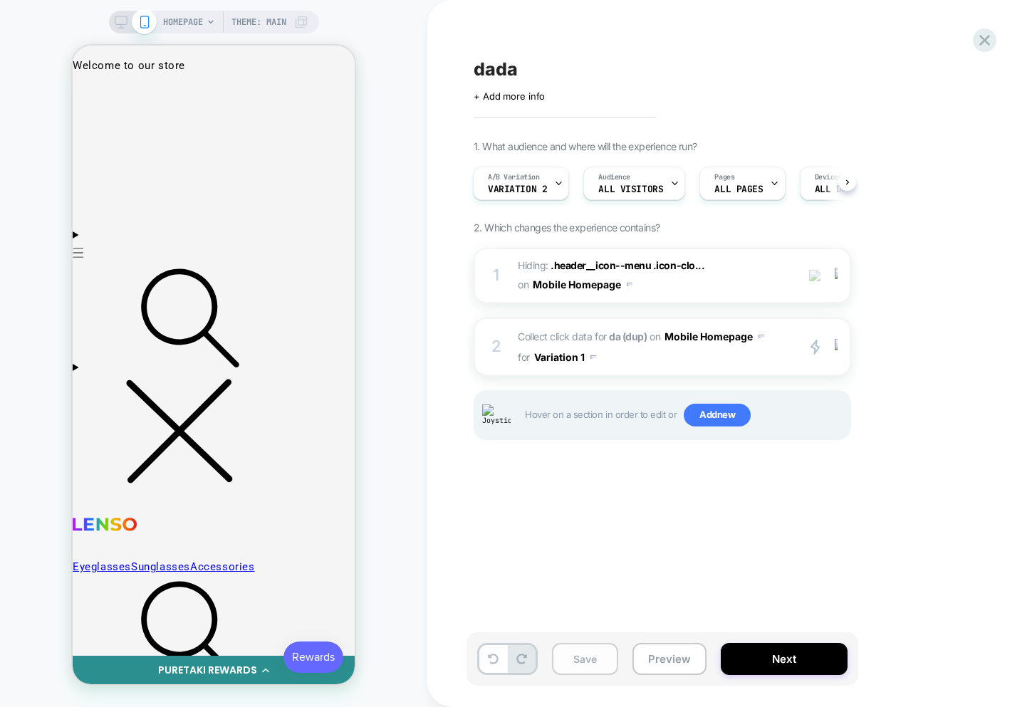
click at [576, 663] on button "Save" at bounding box center [585, 659] width 66 height 32
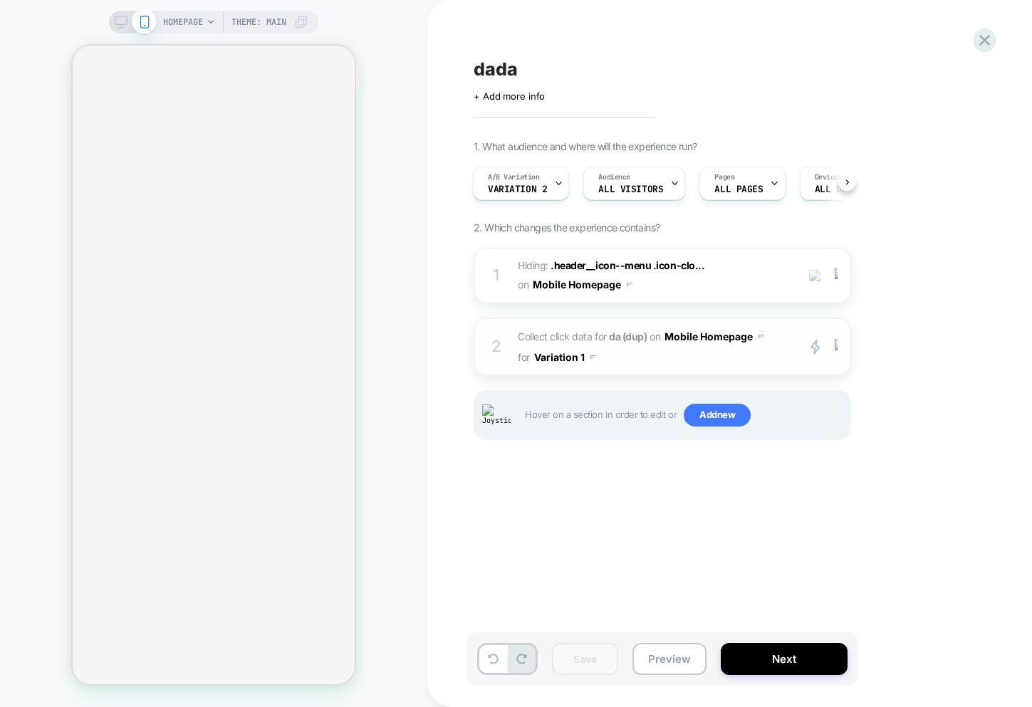
click at [574, 356] on button "Variation 1" at bounding box center [565, 357] width 62 height 21
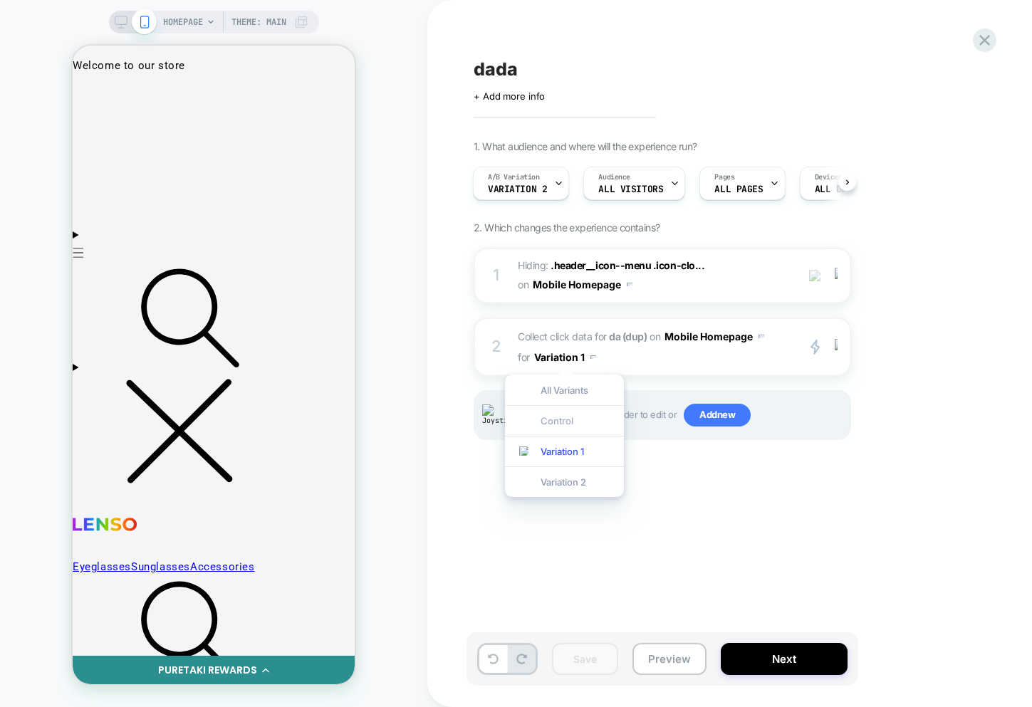
scroll to position [0, 0]
click at [558, 415] on div "Control" at bounding box center [564, 420] width 119 height 31
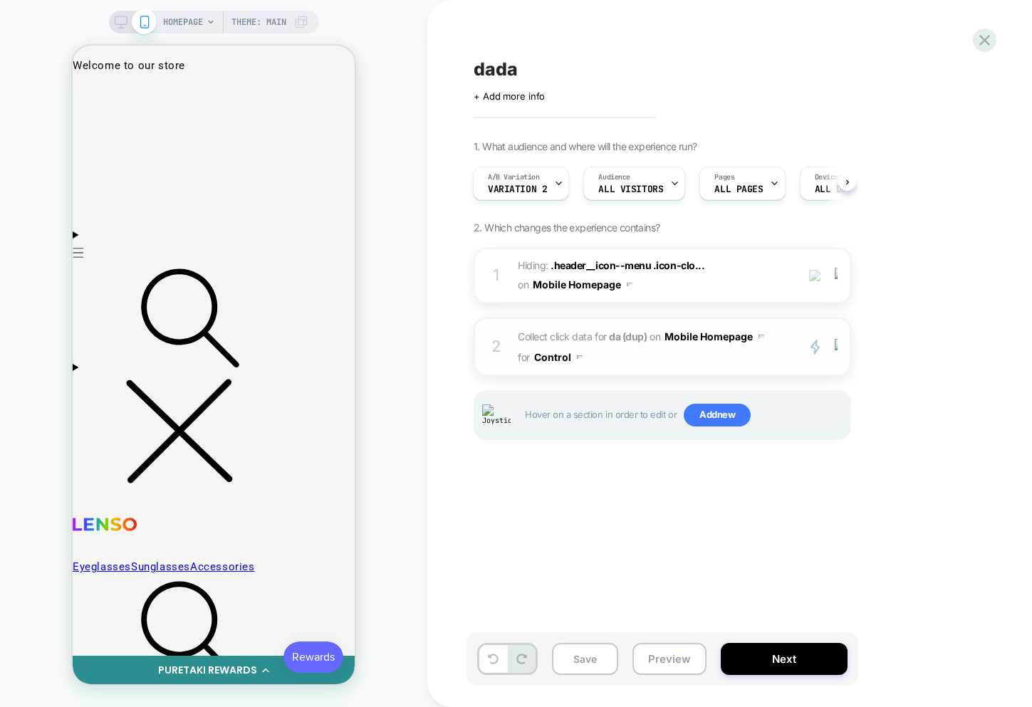
click at [562, 363] on button "Control" at bounding box center [558, 357] width 48 height 21
click at [559, 453] on div "Variation 1" at bounding box center [556, 451] width 119 height 31
click at [566, 347] on button "Variation 1" at bounding box center [565, 357] width 62 height 21
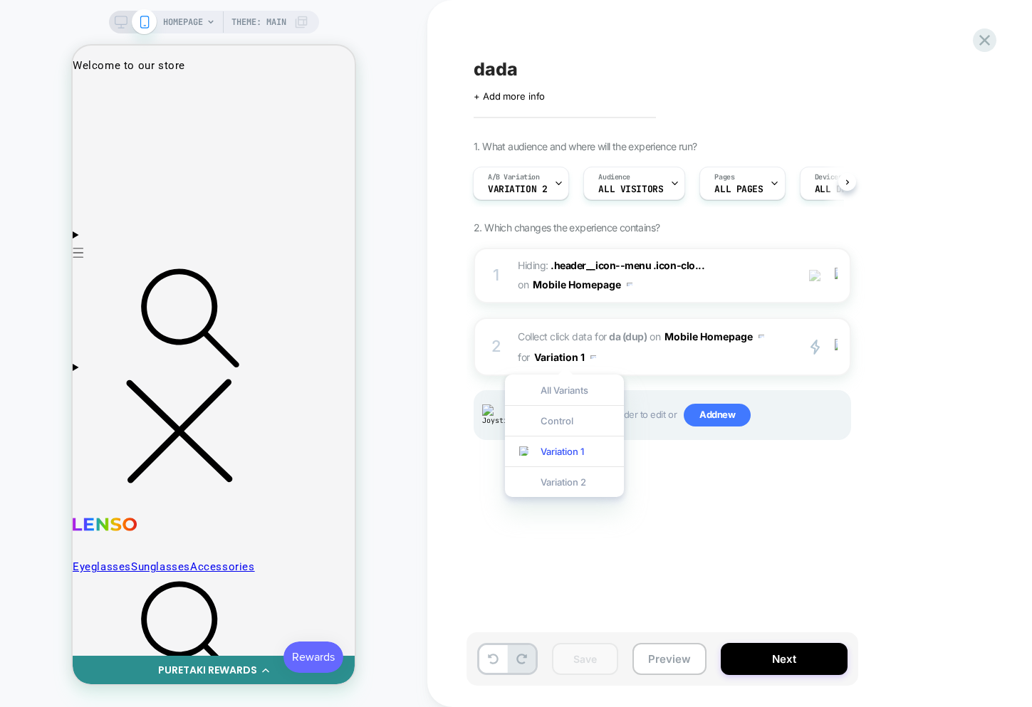
click at [564, 409] on div "Control" at bounding box center [564, 420] width 119 height 31
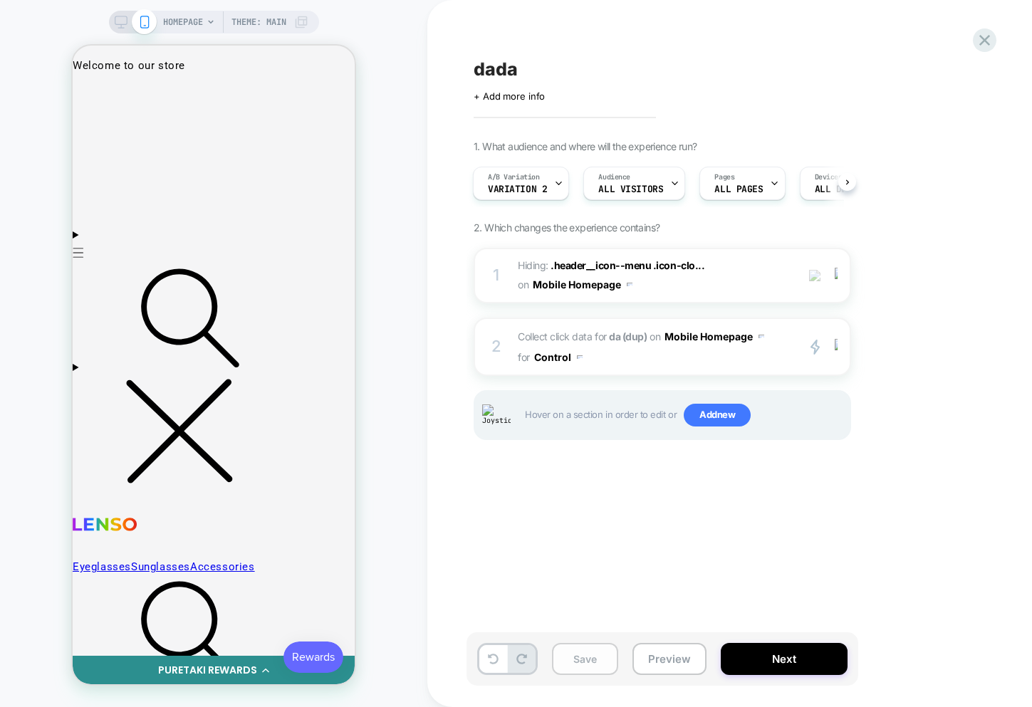
click at [596, 661] on button "Save" at bounding box center [585, 659] width 66 height 32
click at [546, 359] on button "Control" at bounding box center [558, 357] width 48 height 21
drag, startPoint x: 554, startPoint y: 395, endPoint x: 393, endPoint y: 358, distance: 165.2
click at [554, 395] on div "All Variants" at bounding box center [556, 390] width 119 height 31
click at [591, 668] on button "Save" at bounding box center [585, 659] width 66 height 32
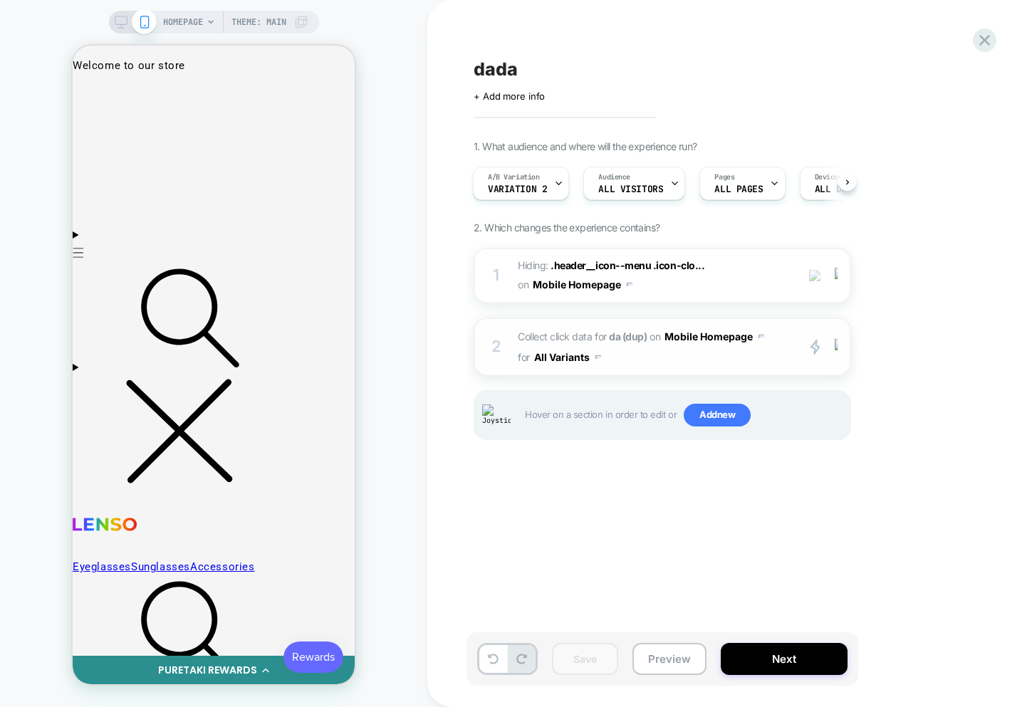
click at [581, 364] on button "All Variants" at bounding box center [567, 357] width 67 height 21
